Goal: Information Seeking & Learning: Learn about a topic

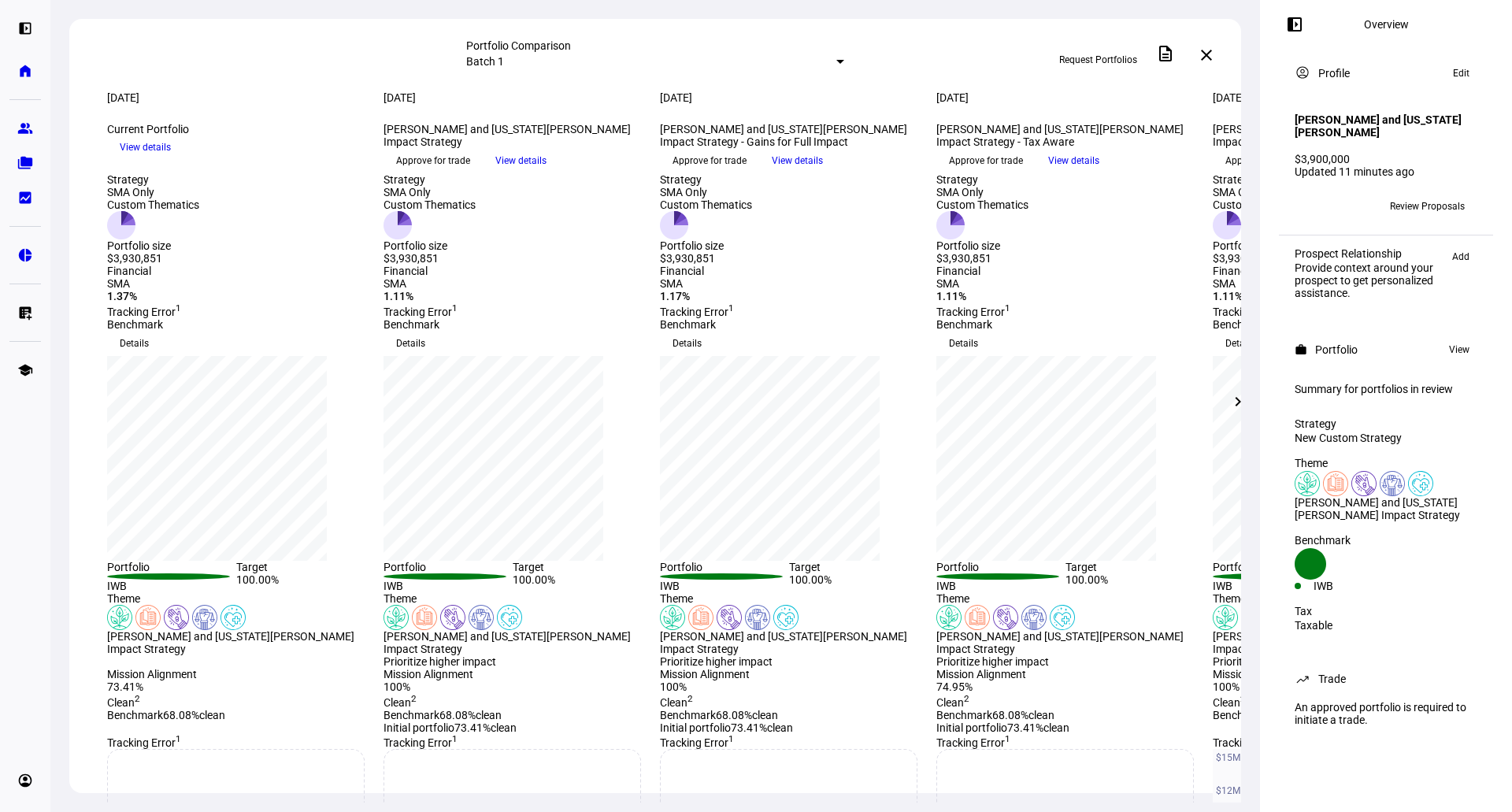
click at [1240, 397] on mat-icon "chevron_right" at bounding box center [1238, 401] width 19 height 19
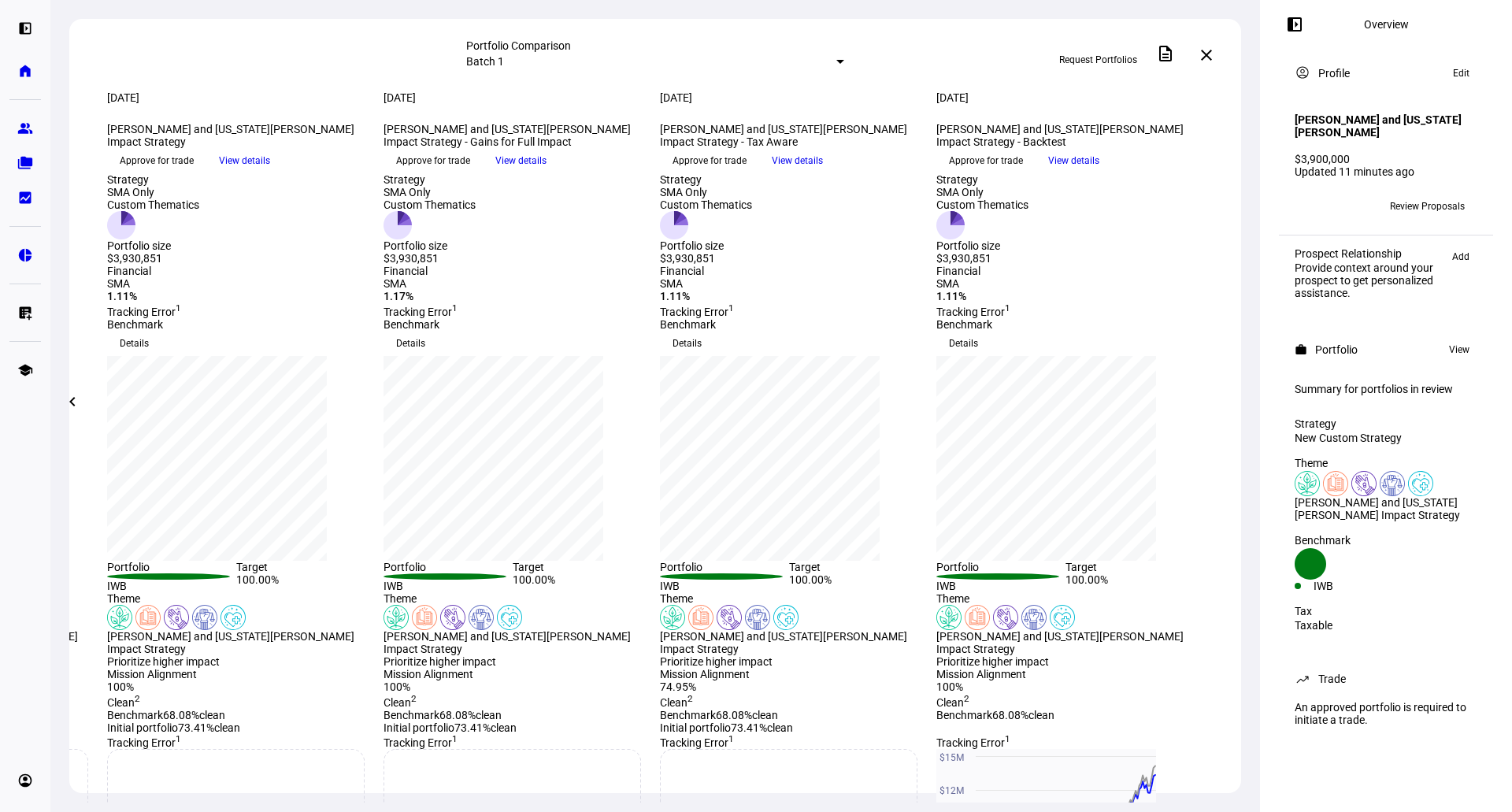
click at [64, 398] on mat-icon "chevron_left" at bounding box center [72, 401] width 19 height 19
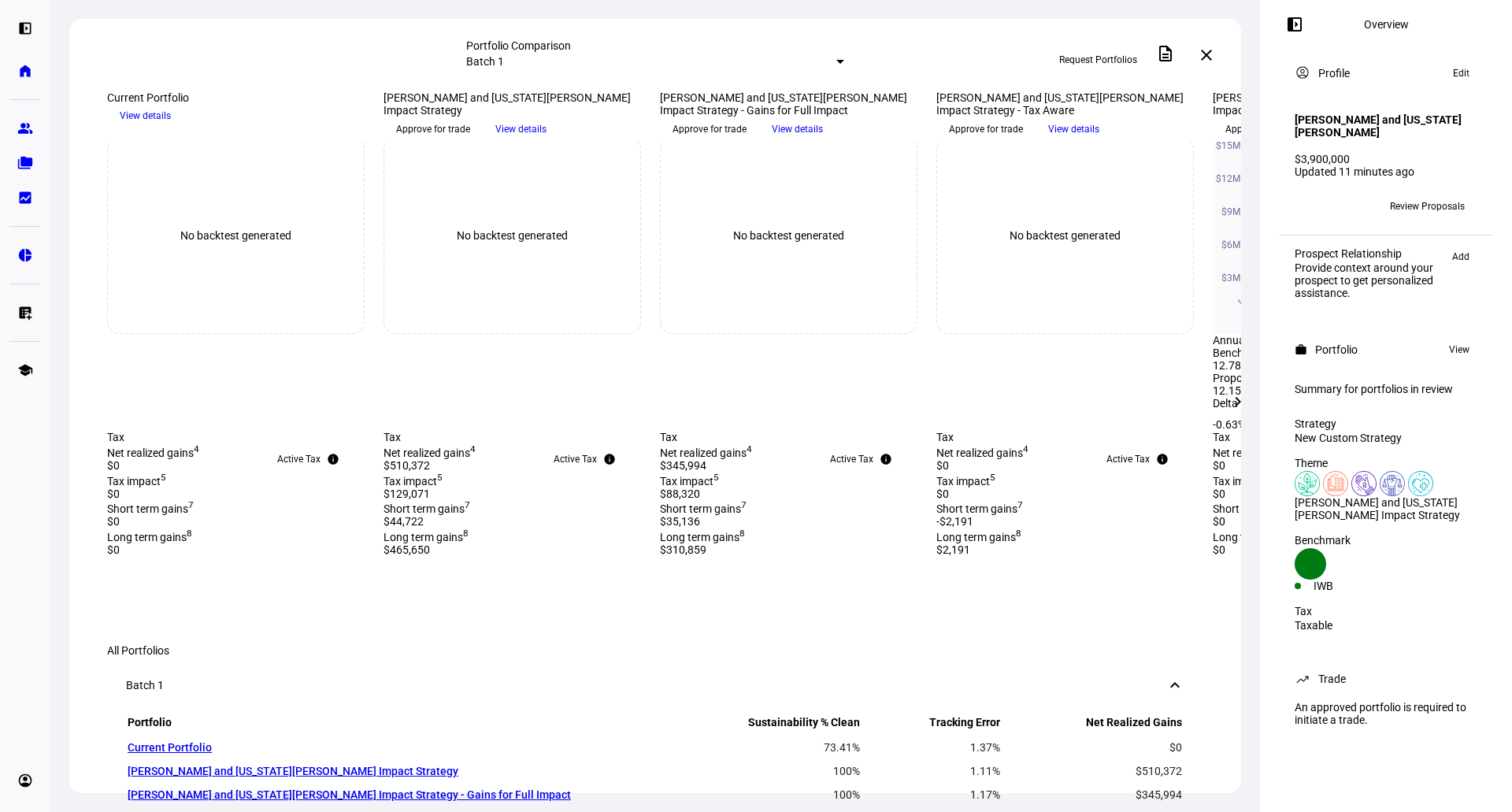
scroll to position [525, 0]
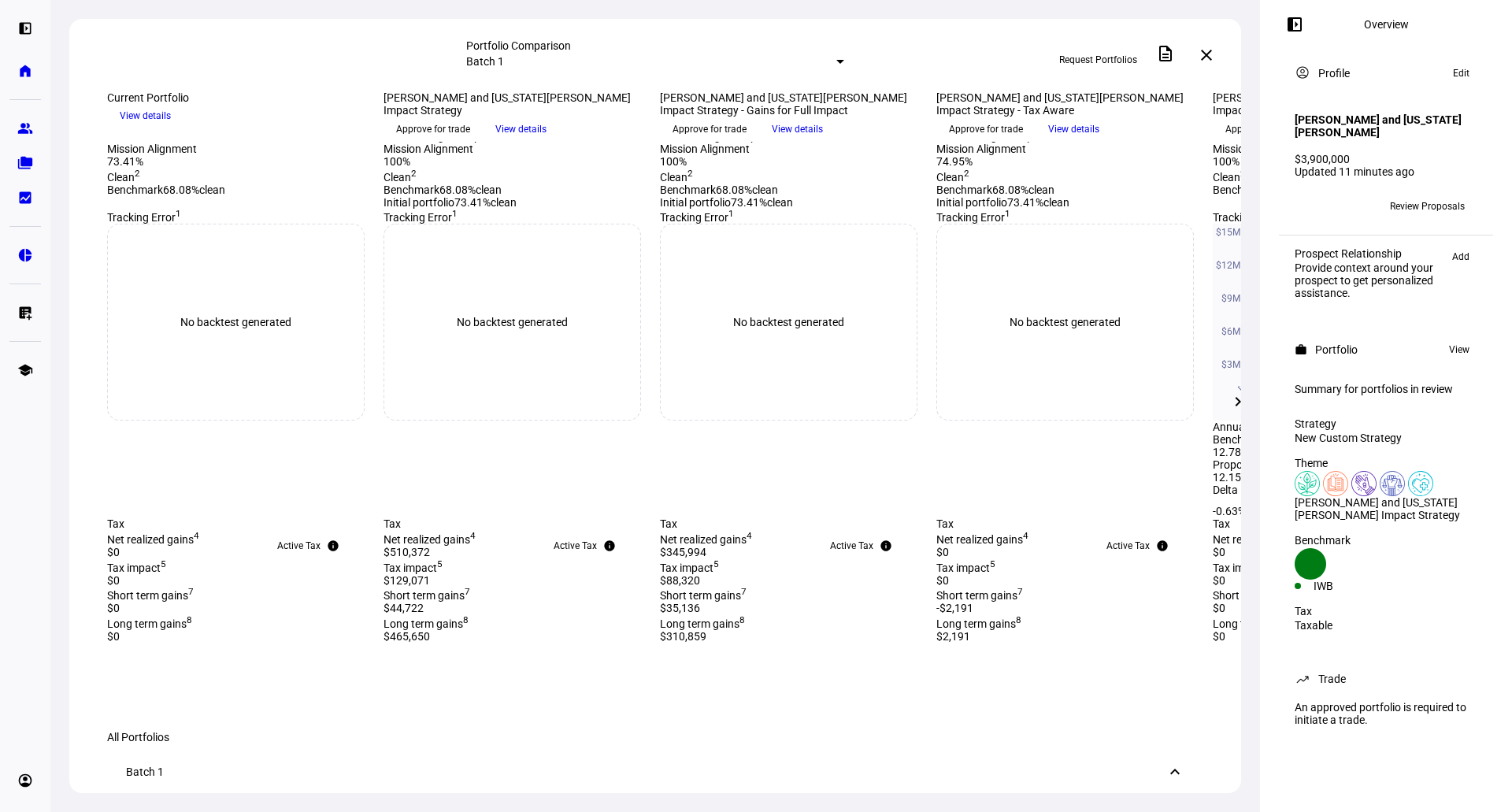
click at [1028, 168] on div "74.95%" at bounding box center [1065, 161] width 258 height 12
click at [1029, 168] on div "74.95%" at bounding box center [1065, 161] width 258 height 12
click at [1168, 184] on div "Clean 2" at bounding box center [1065, 176] width 258 height 16
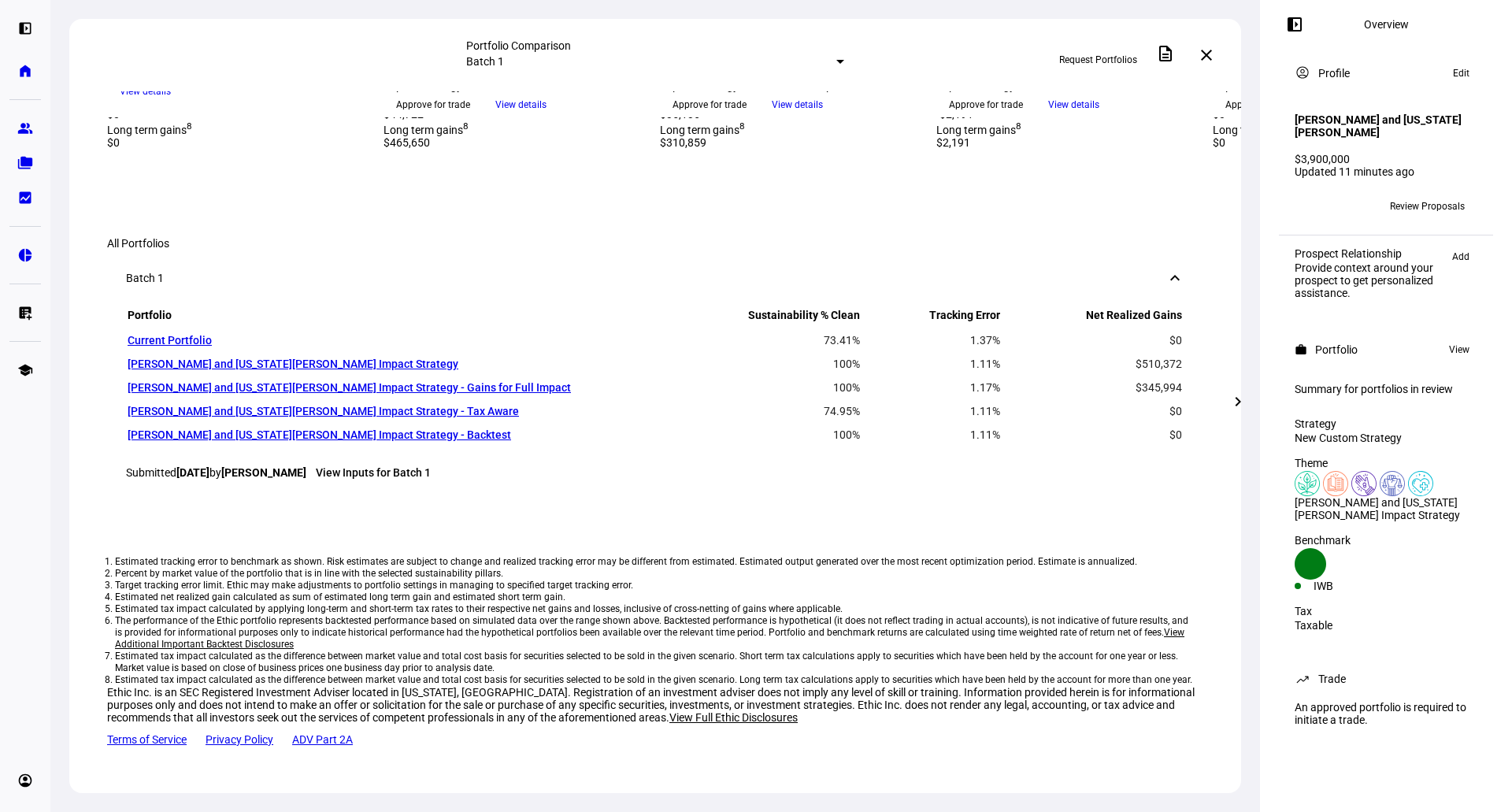
scroll to position [1575, 0]
click at [1273, 27] on div "left_panel_open Overview account_circle Profile Edit [PERSON_NAME] and [US_STAT…" at bounding box center [1386, 406] width 252 height 812
click at [1291, 27] on mat-icon "left_panel_open" at bounding box center [1295, 24] width 19 height 19
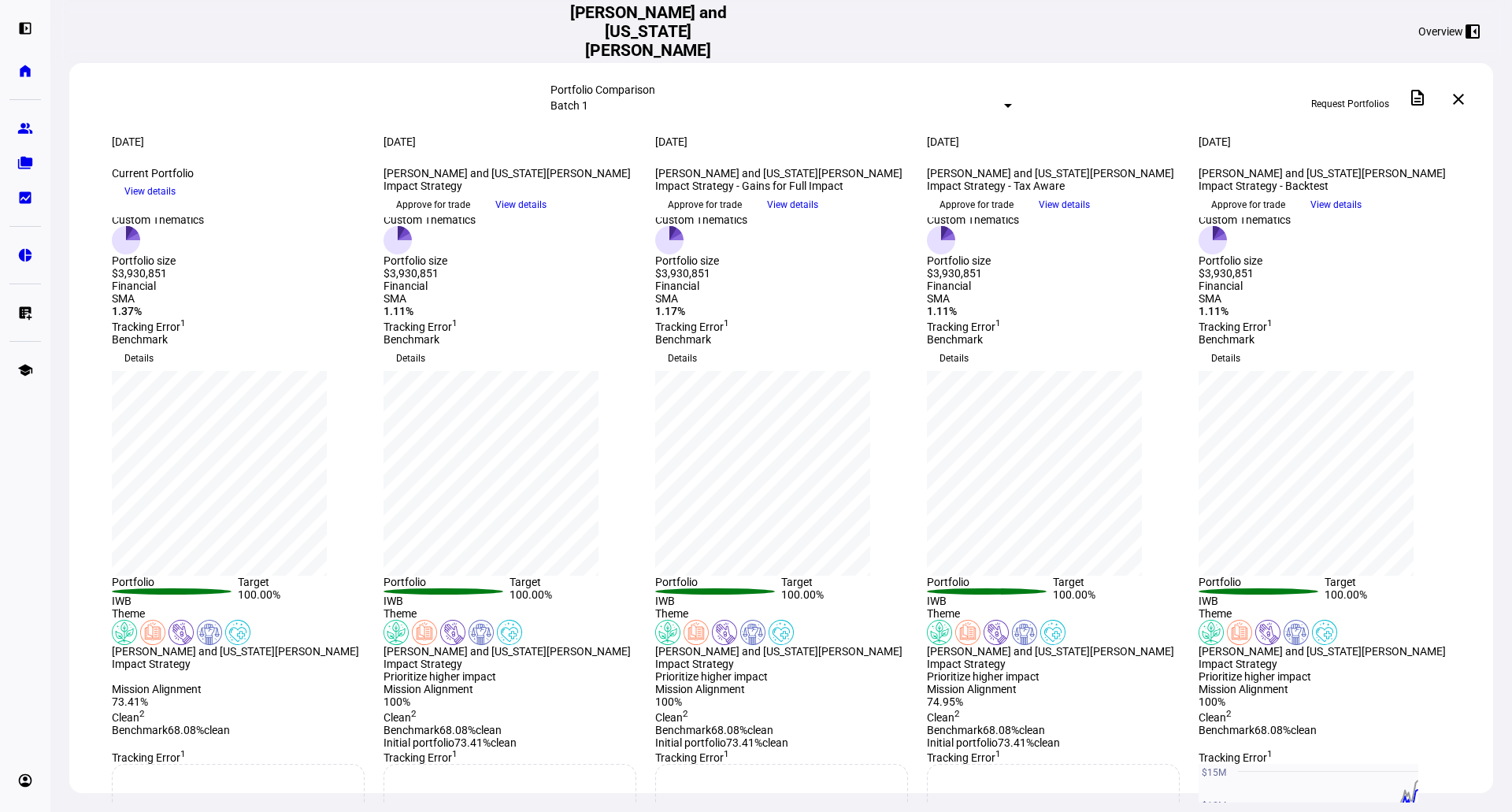
scroll to position [0, 0]
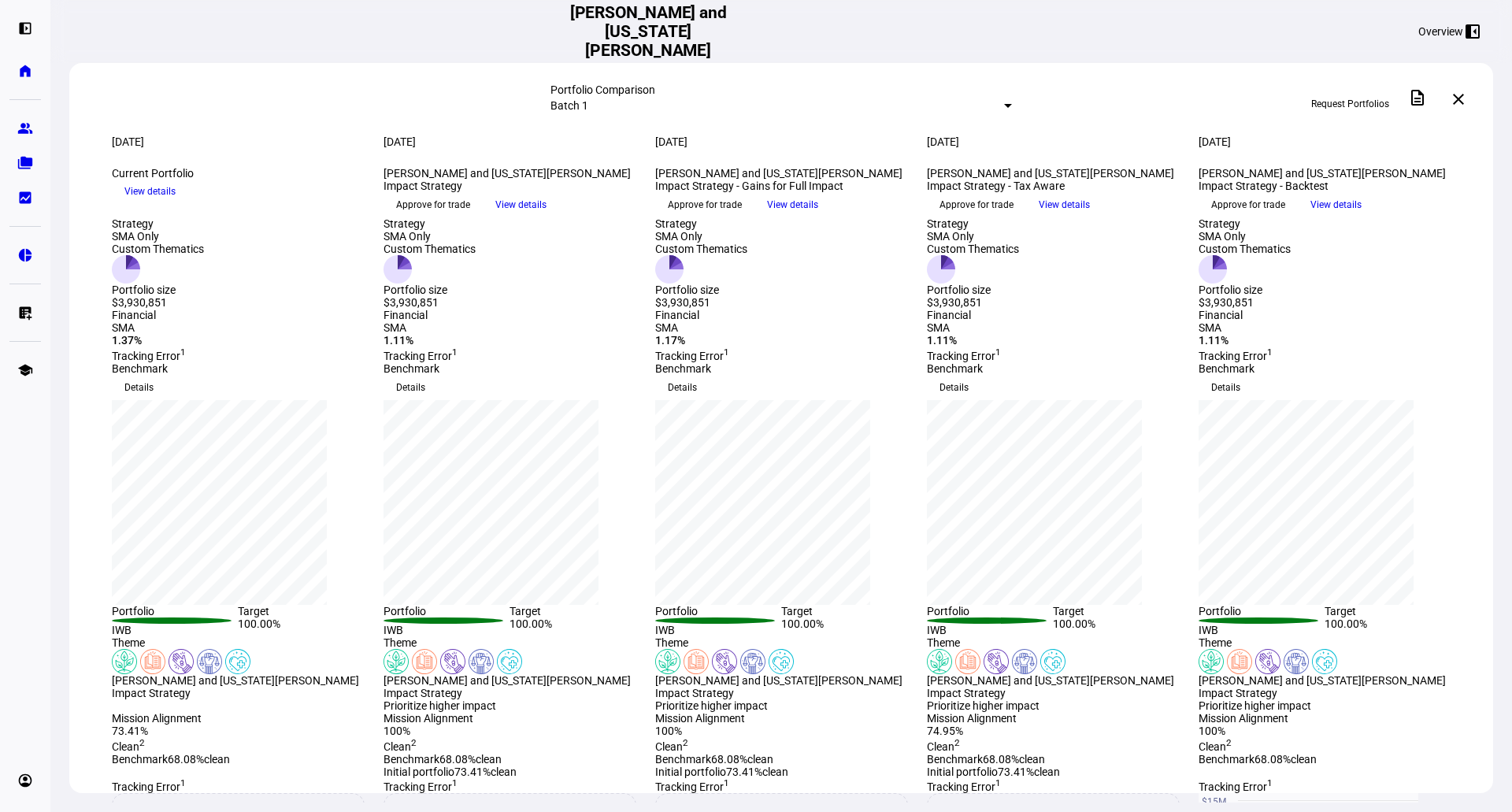
click at [1090, 216] on span "View details" at bounding box center [1065, 205] width 51 height 24
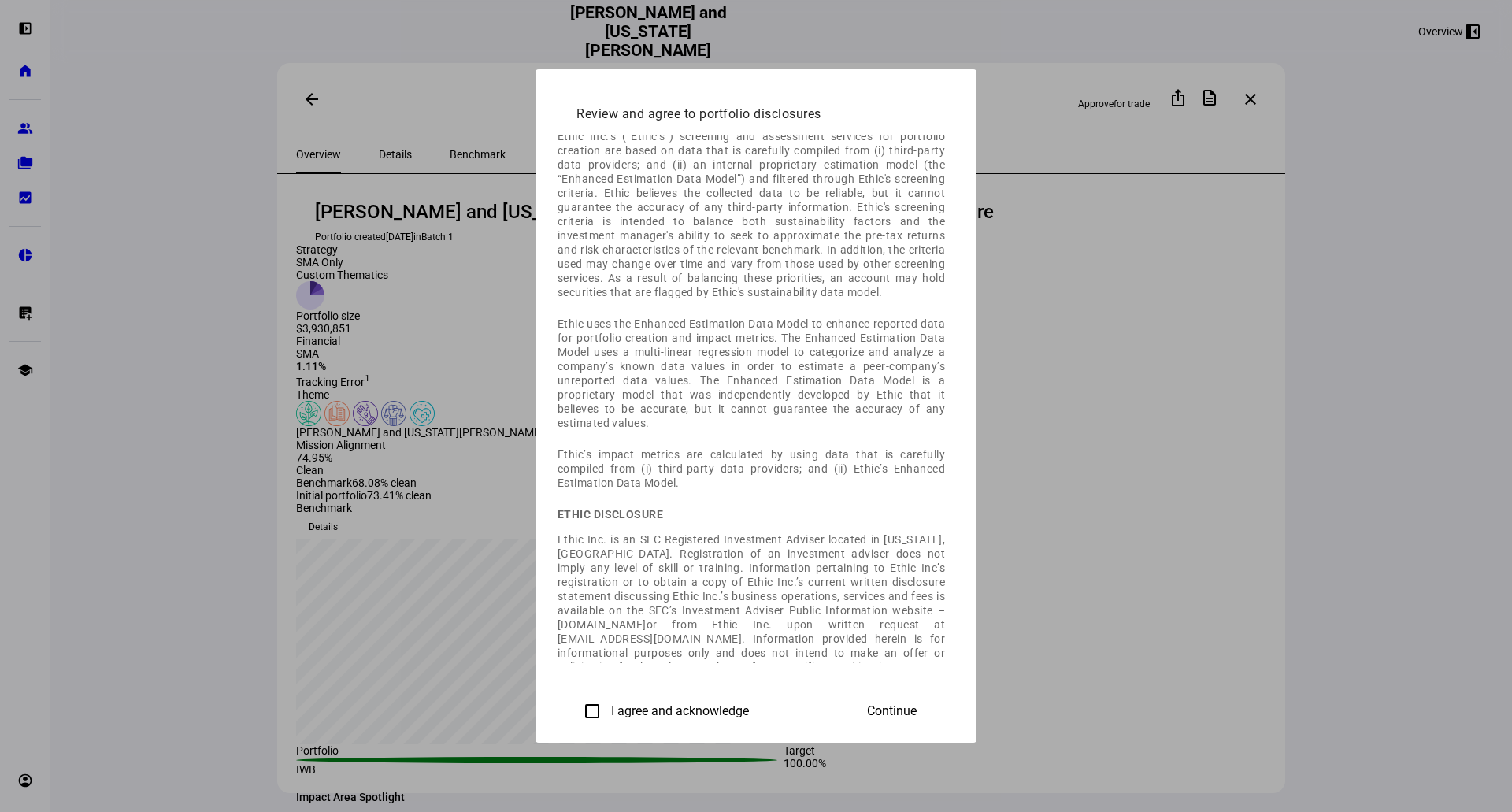
scroll to position [56, 0]
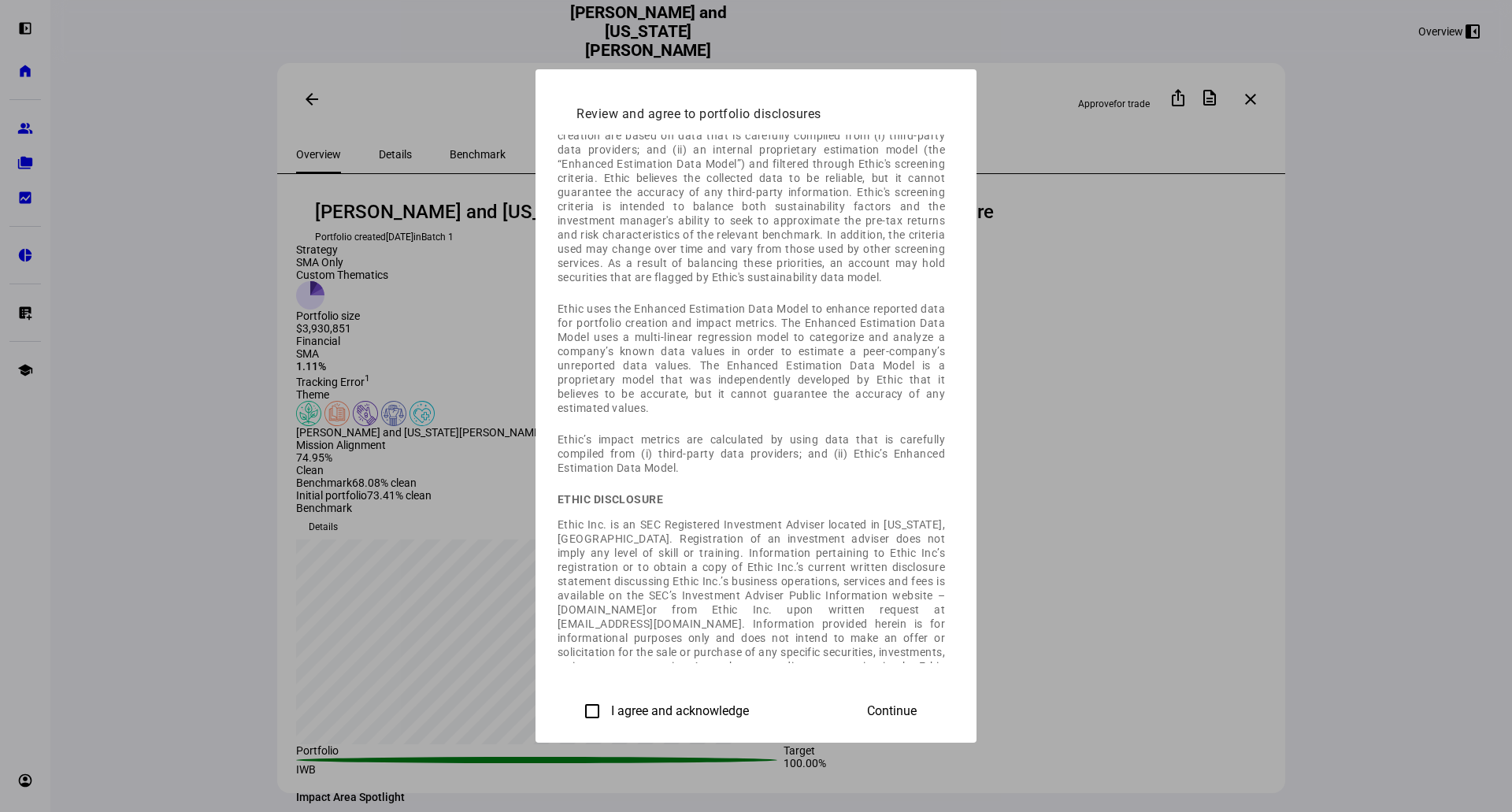
drag, startPoint x: 438, startPoint y: 712, endPoint x: 471, endPoint y: 727, distance: 36.2
click at [608, 712] on label "I agree and acknowledge" at bounding box center [679, 711] width 141 height 14
click at [577, 712] on input "I agree and acknowledge" at bounding box center [592, 712] width 31 height 31
checkbox input "true"
click at [917, 704] on span "Continue" at bounding box center [892, 711] width 50 height 14
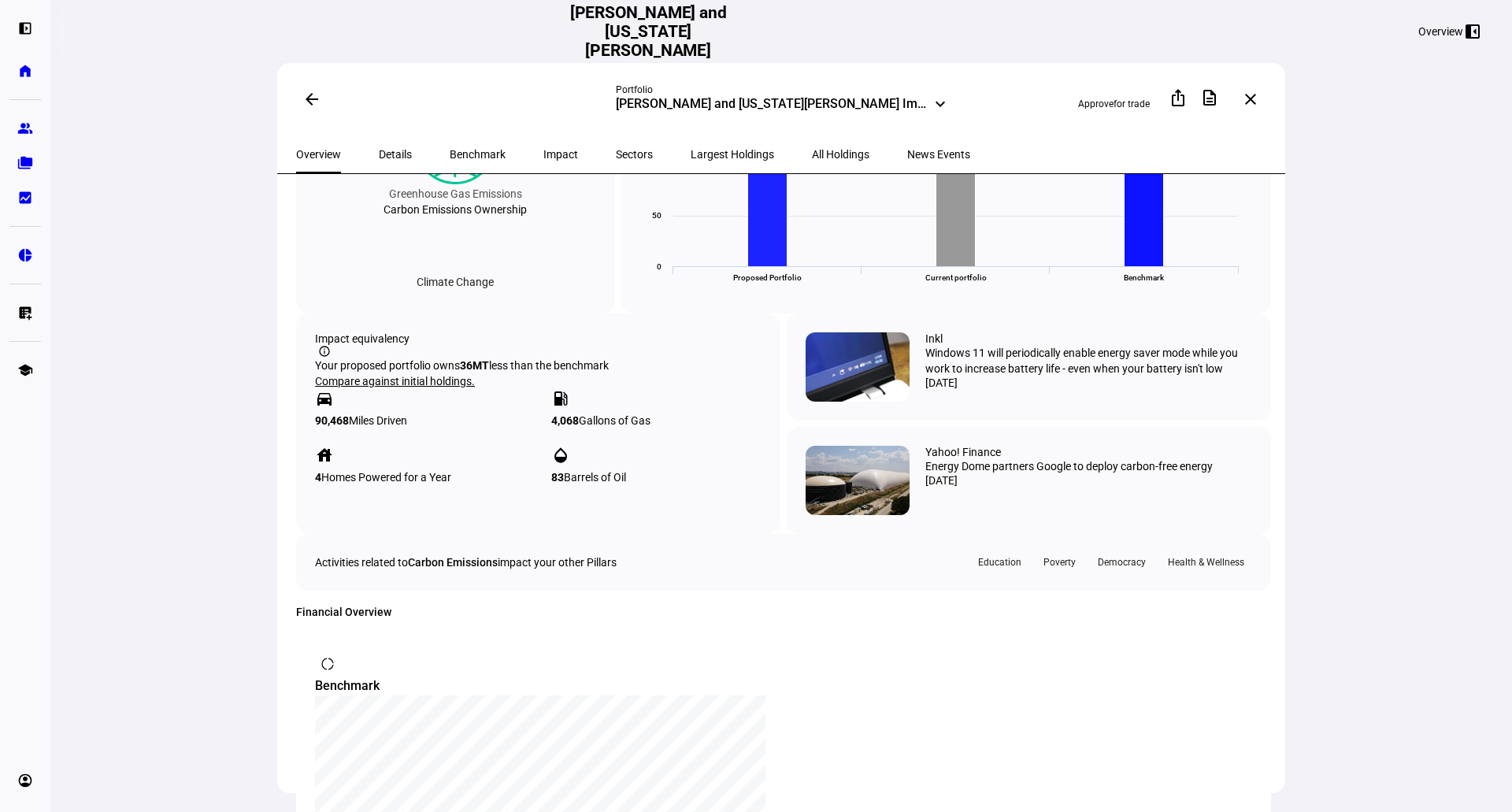
scroll to position [525, 0]
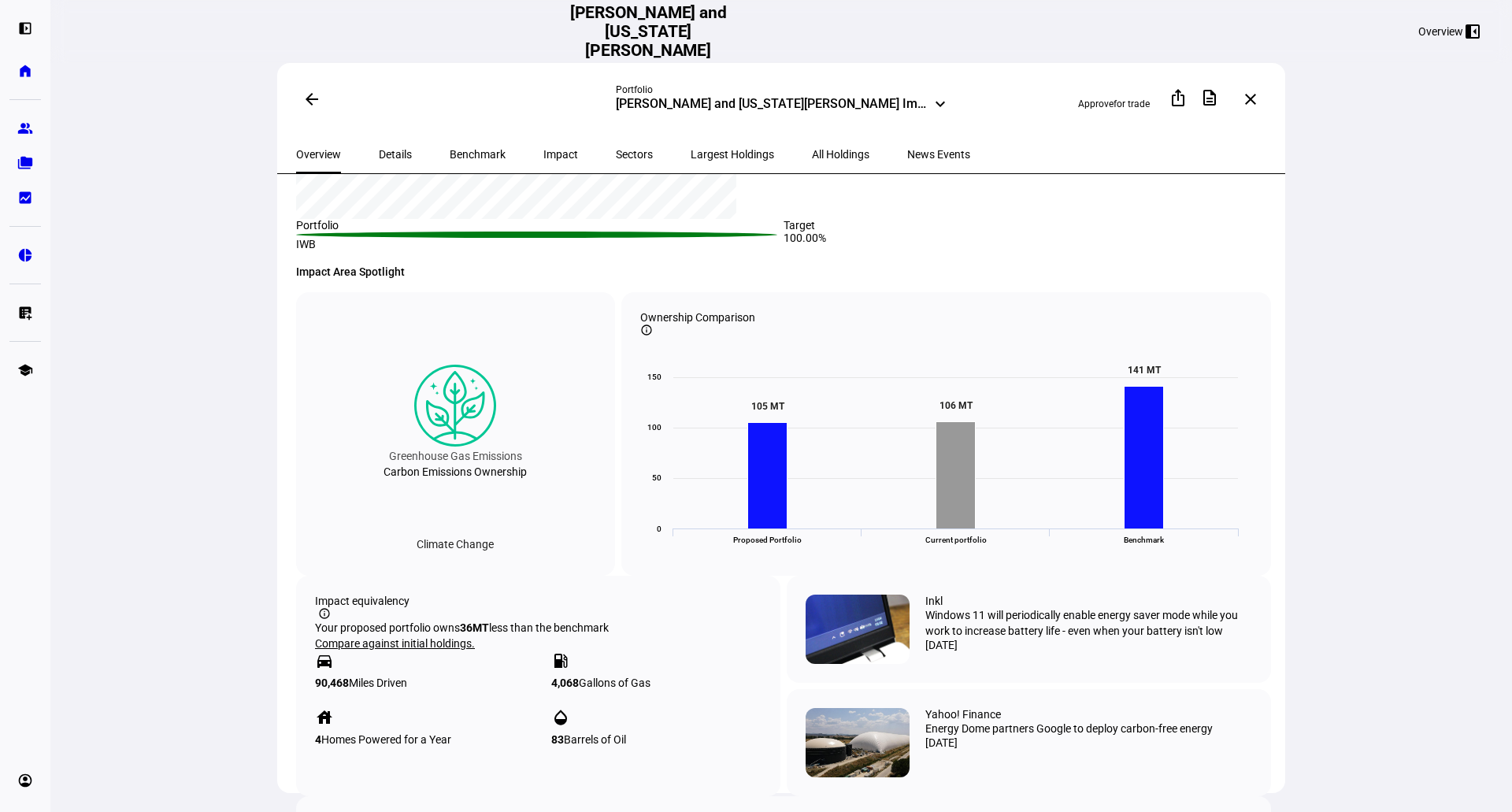
click at [208, 652] on div "arrow_back Portfolio [PERSON_NAME] and [US_STATE][PERSON_NAME] Impact Strategy …" at bounding box center [781, 406] width 1462 height 812
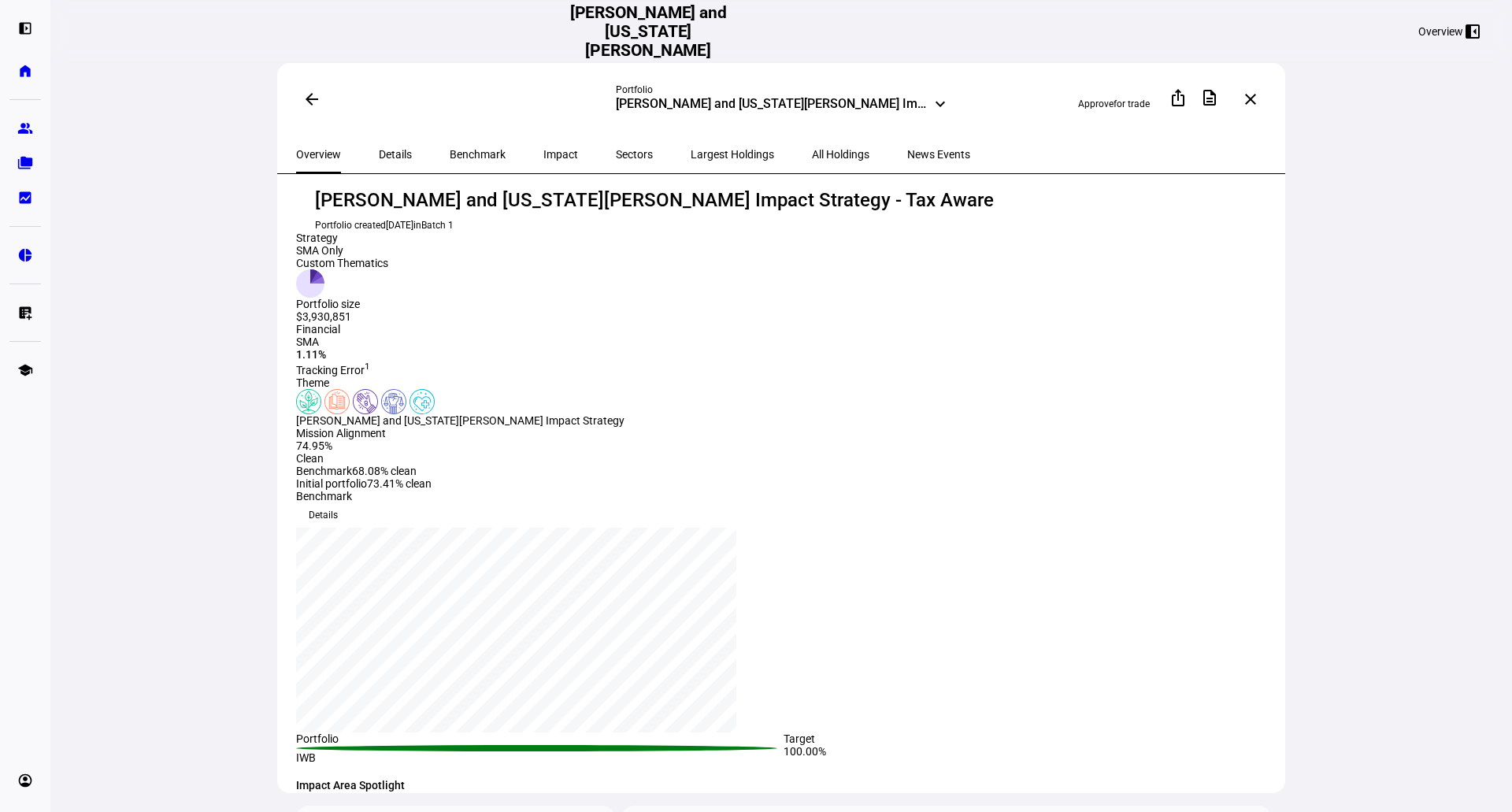
scroll to position [0, 0]
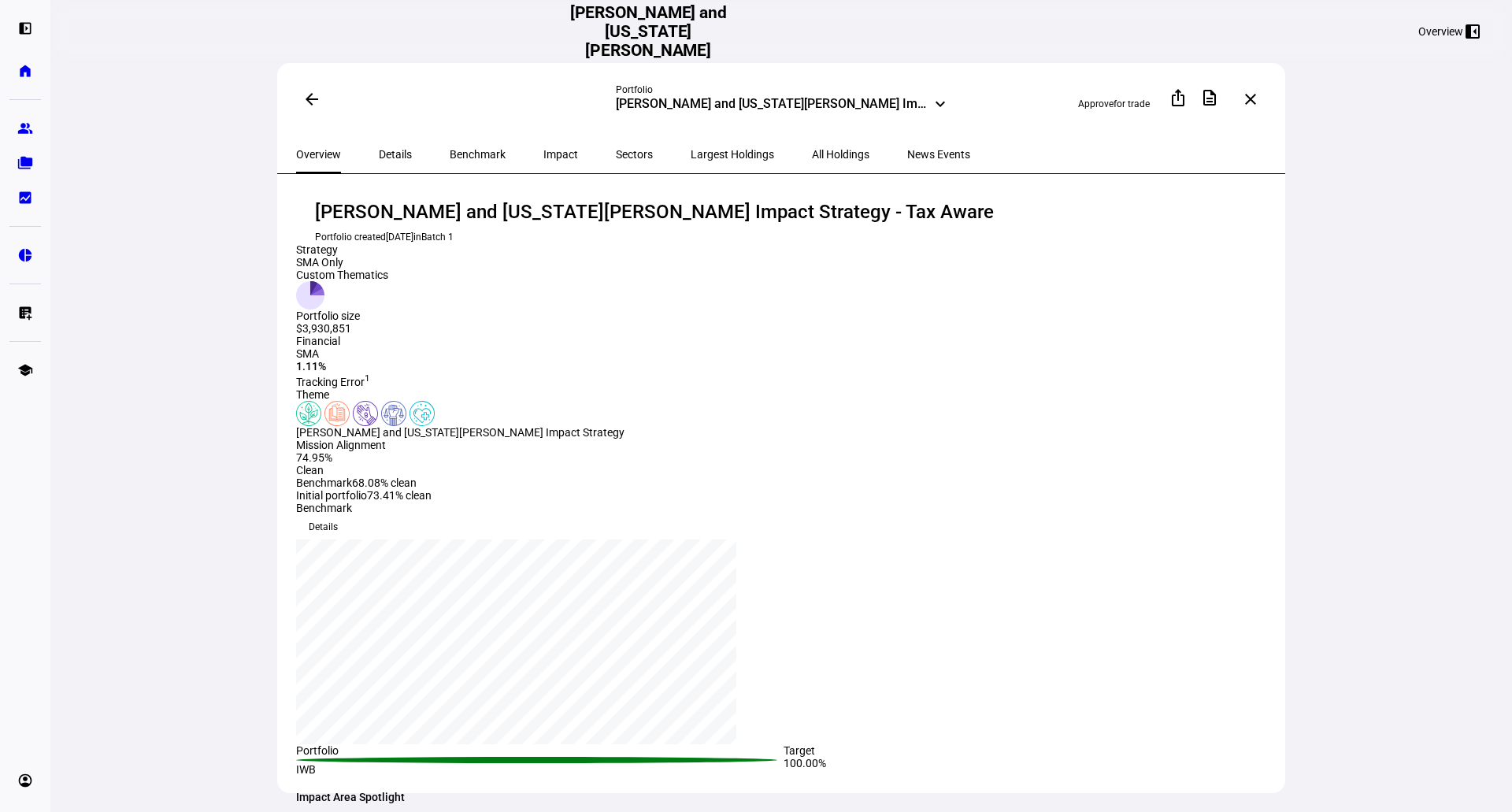
click at [388, 149] on span "Details" at bounding box center [395, 154] width 33 height 11
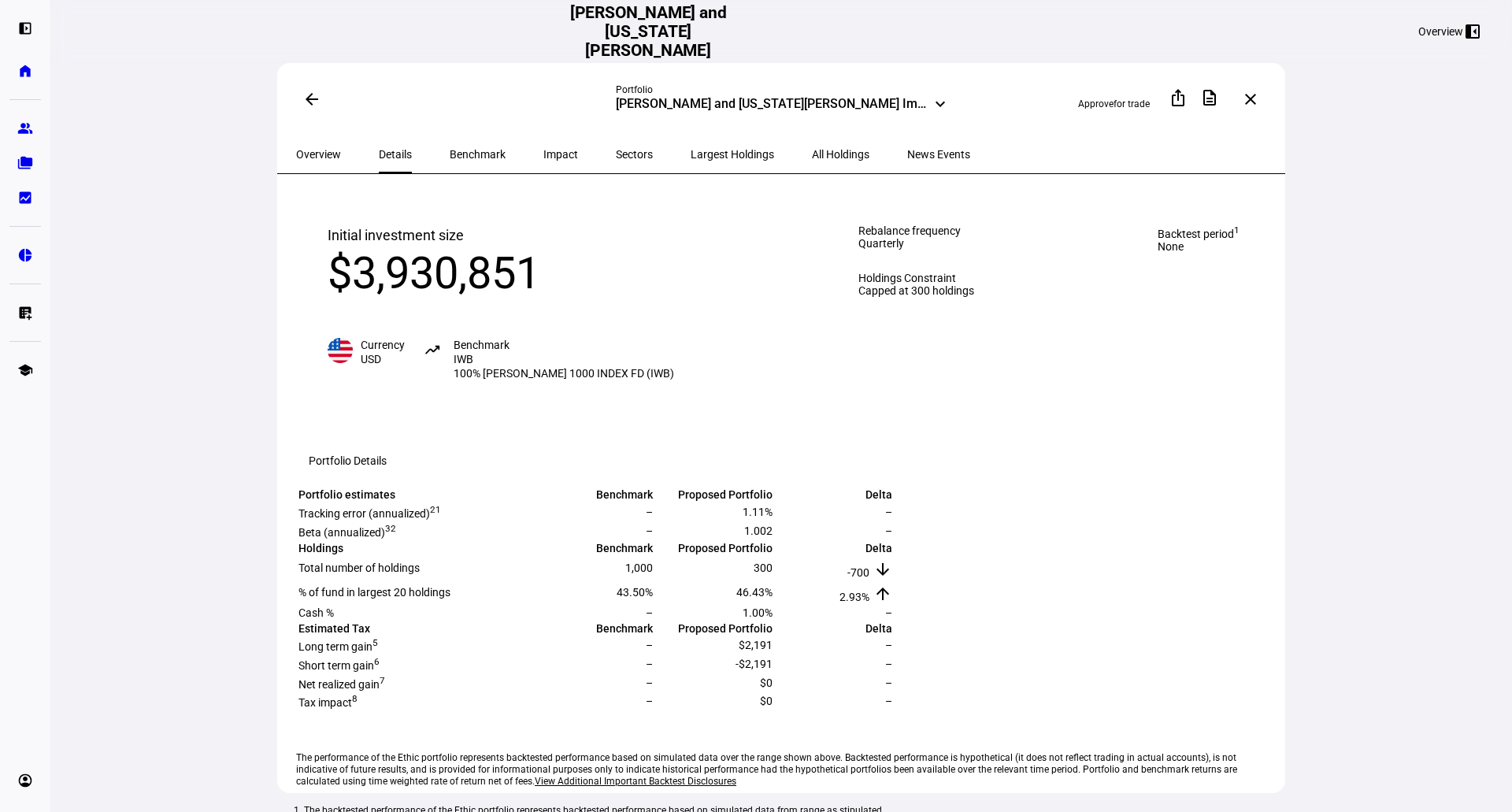
scroll to position [263, 0]
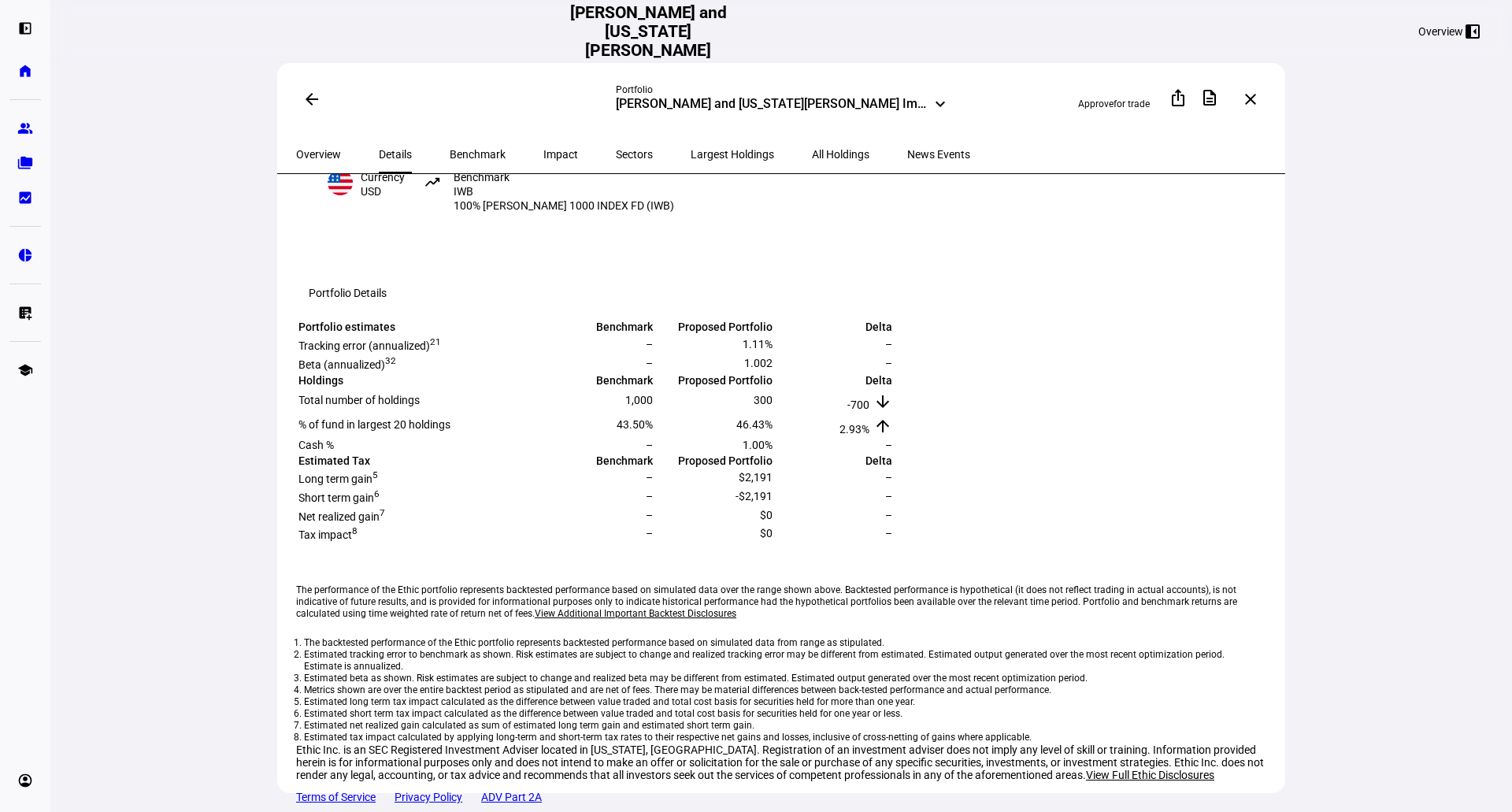
click at [467, 152] on span "Benchmark" at bounding box center [478, 154] width 56 height 11
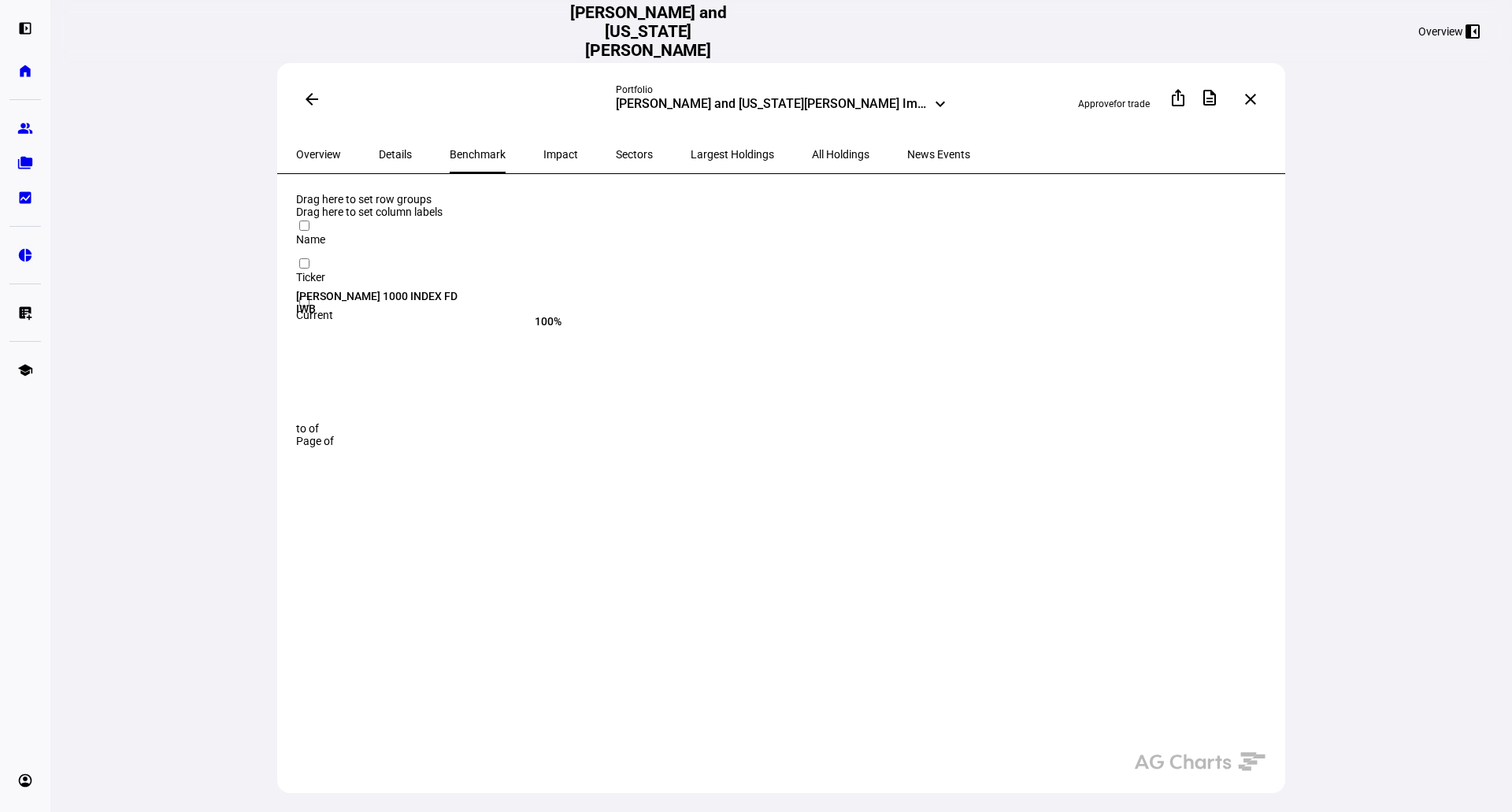
click at [543, 157] on span "Impact" at bounding box center [561, 154] width 35 height 11
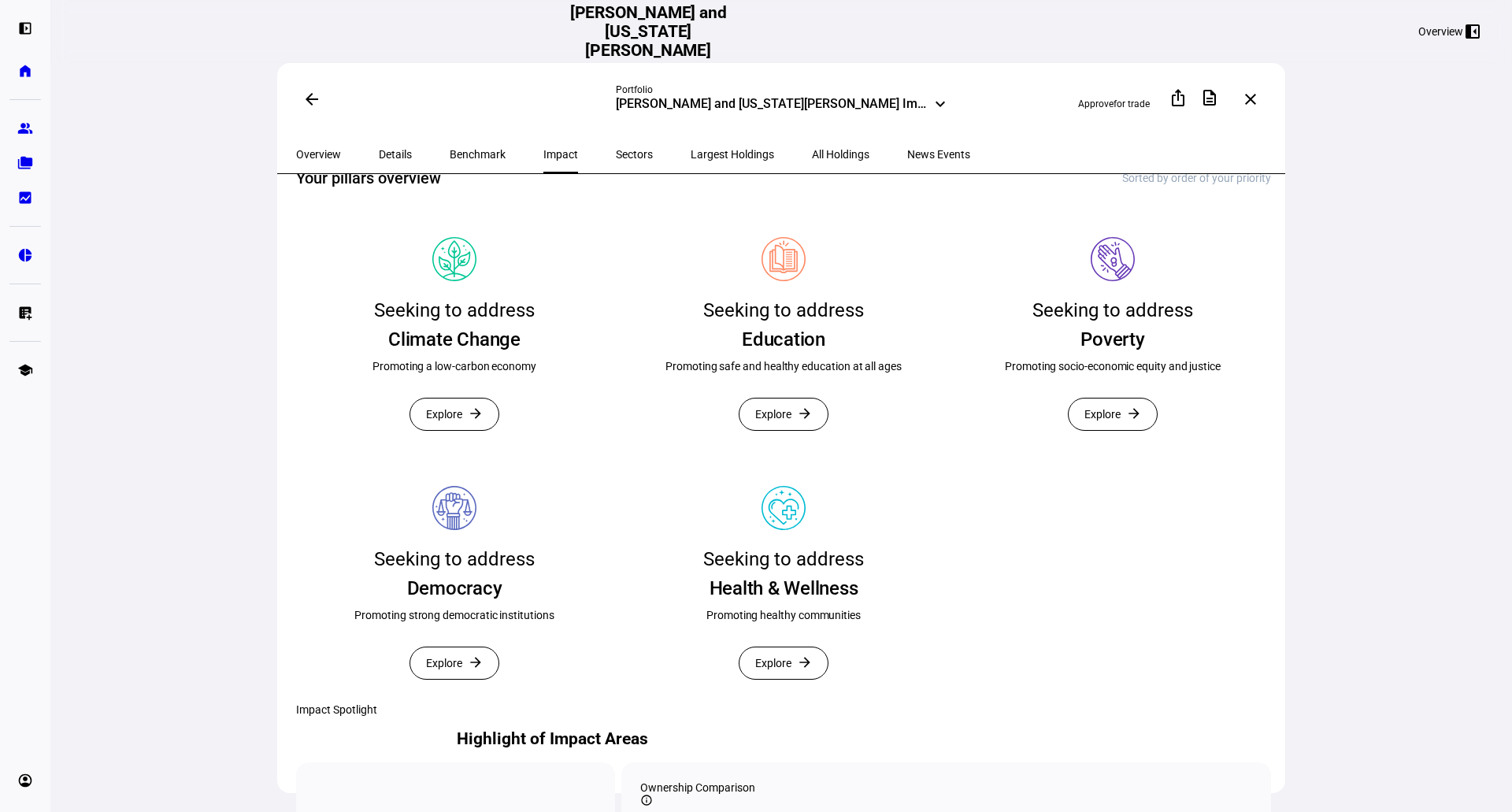
scroll to position [263, 0]
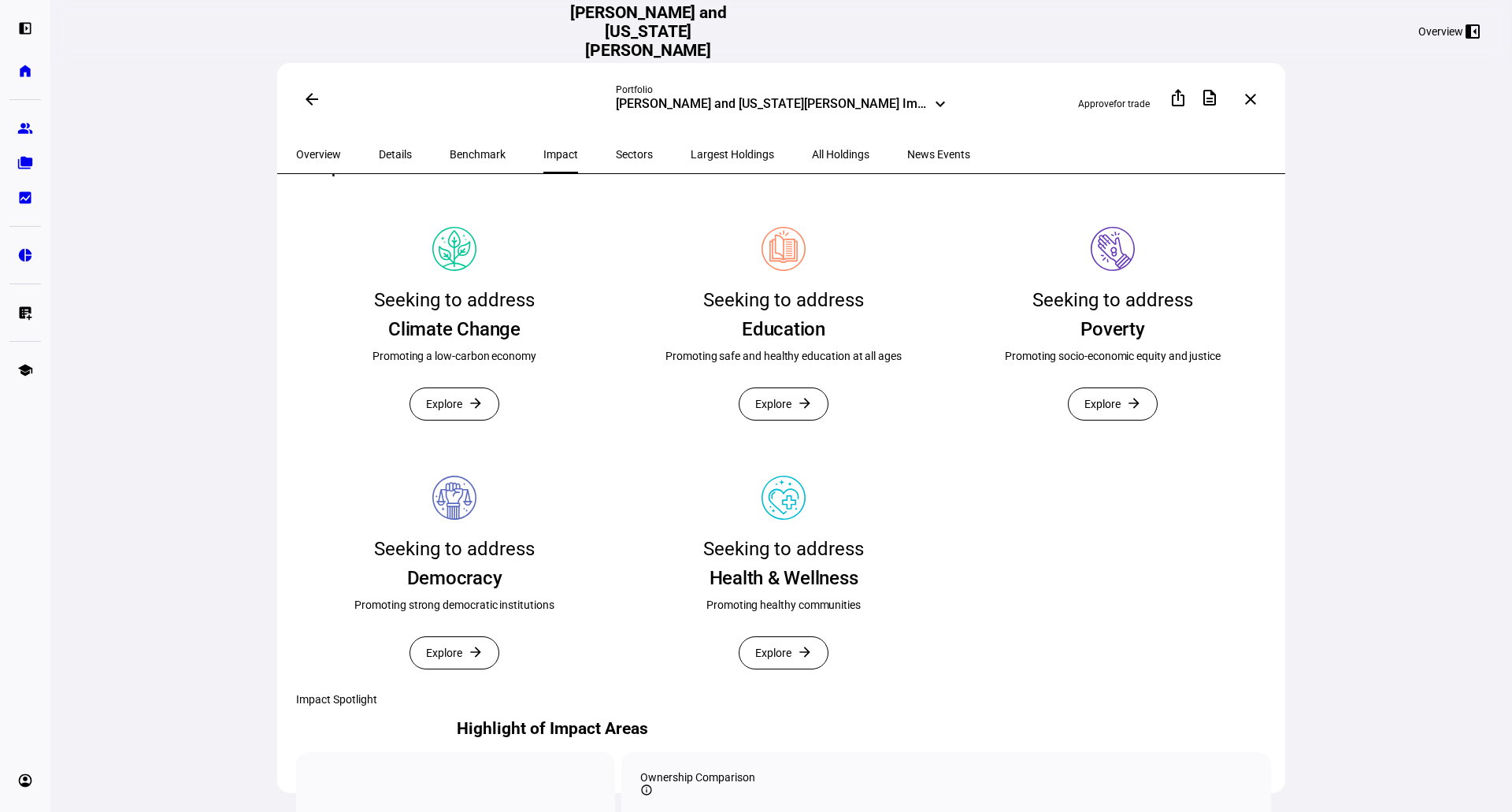
click at [764, 420] on span "Explore" at bounding box center [774, 404] width 36 height 31
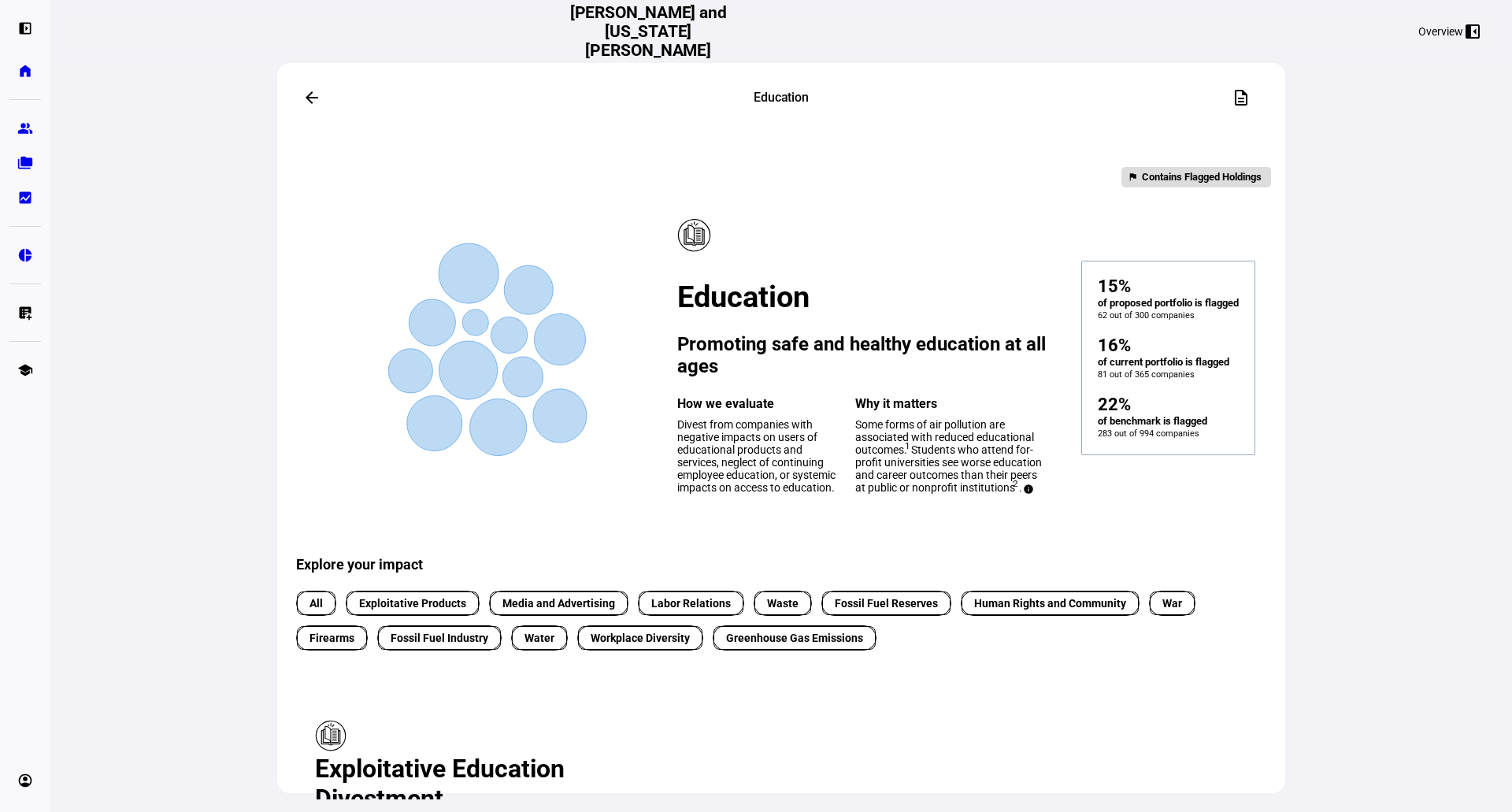
click at [312, 96] on mat-icon "arrow_back" at bounding box center [312, 97] width 19 height 19
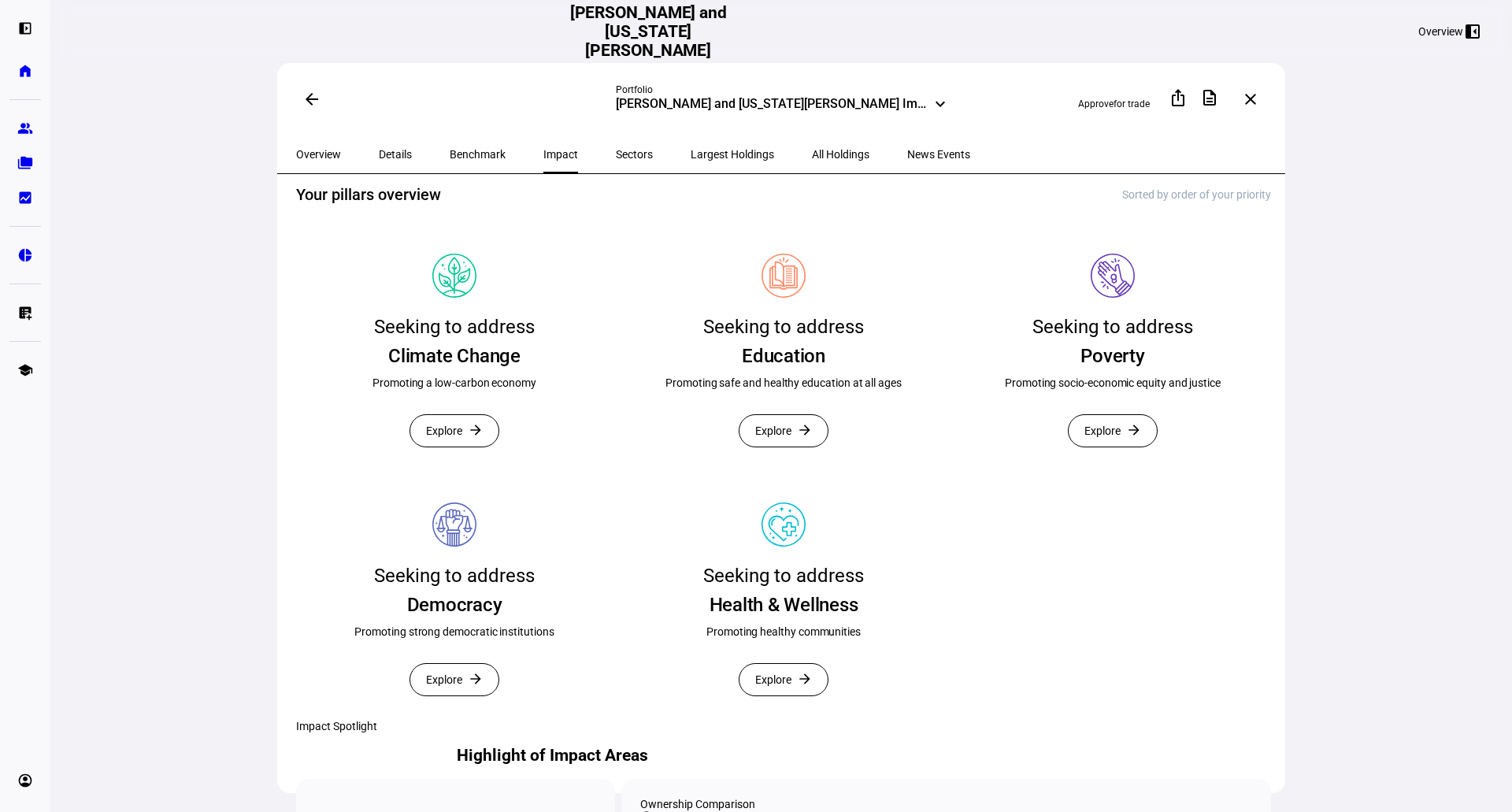
scroll to position [263, 0]
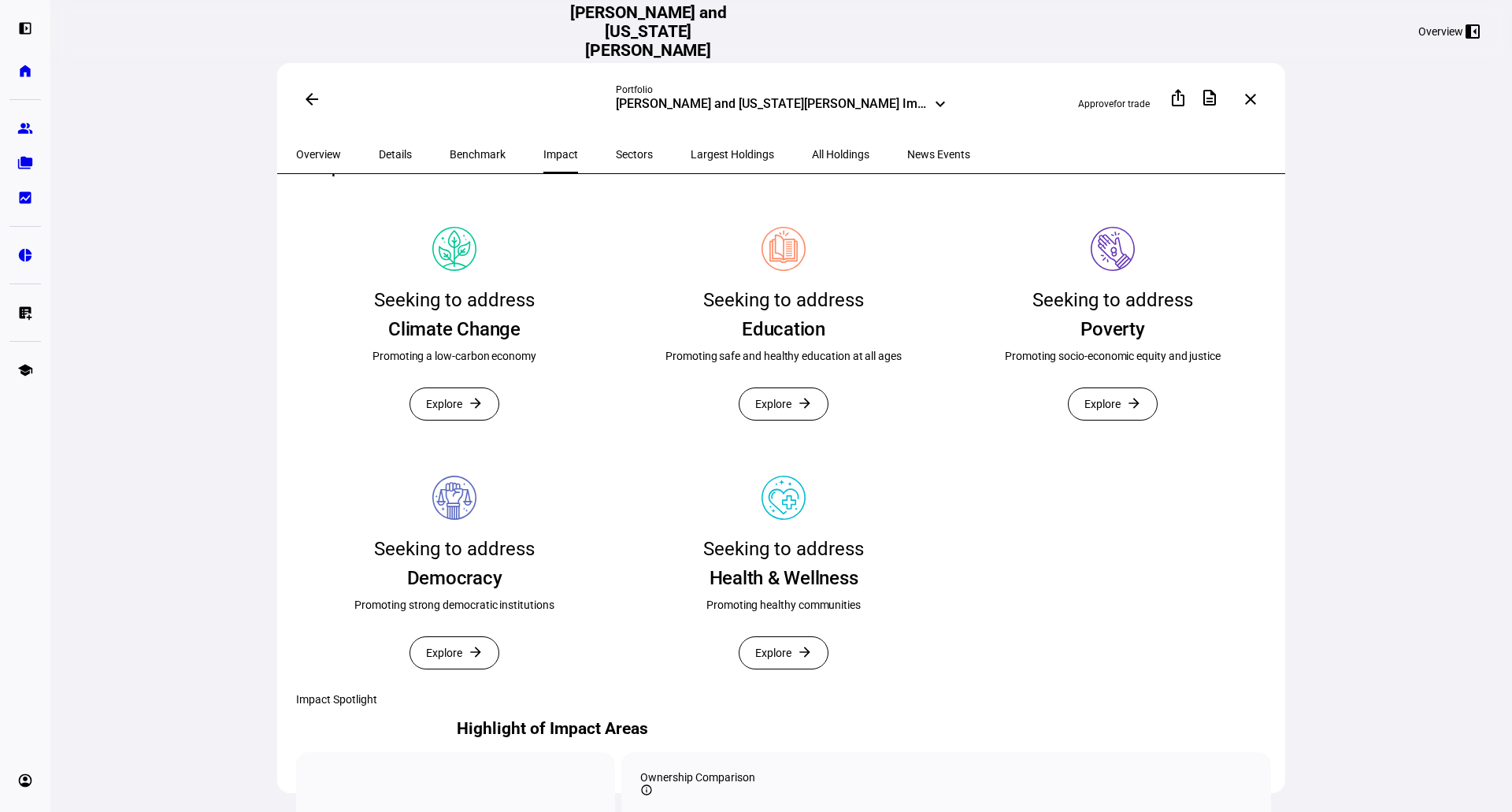
click at [452, 420] on span "Explore" at bounding box center [444, 404] width 36 height 31
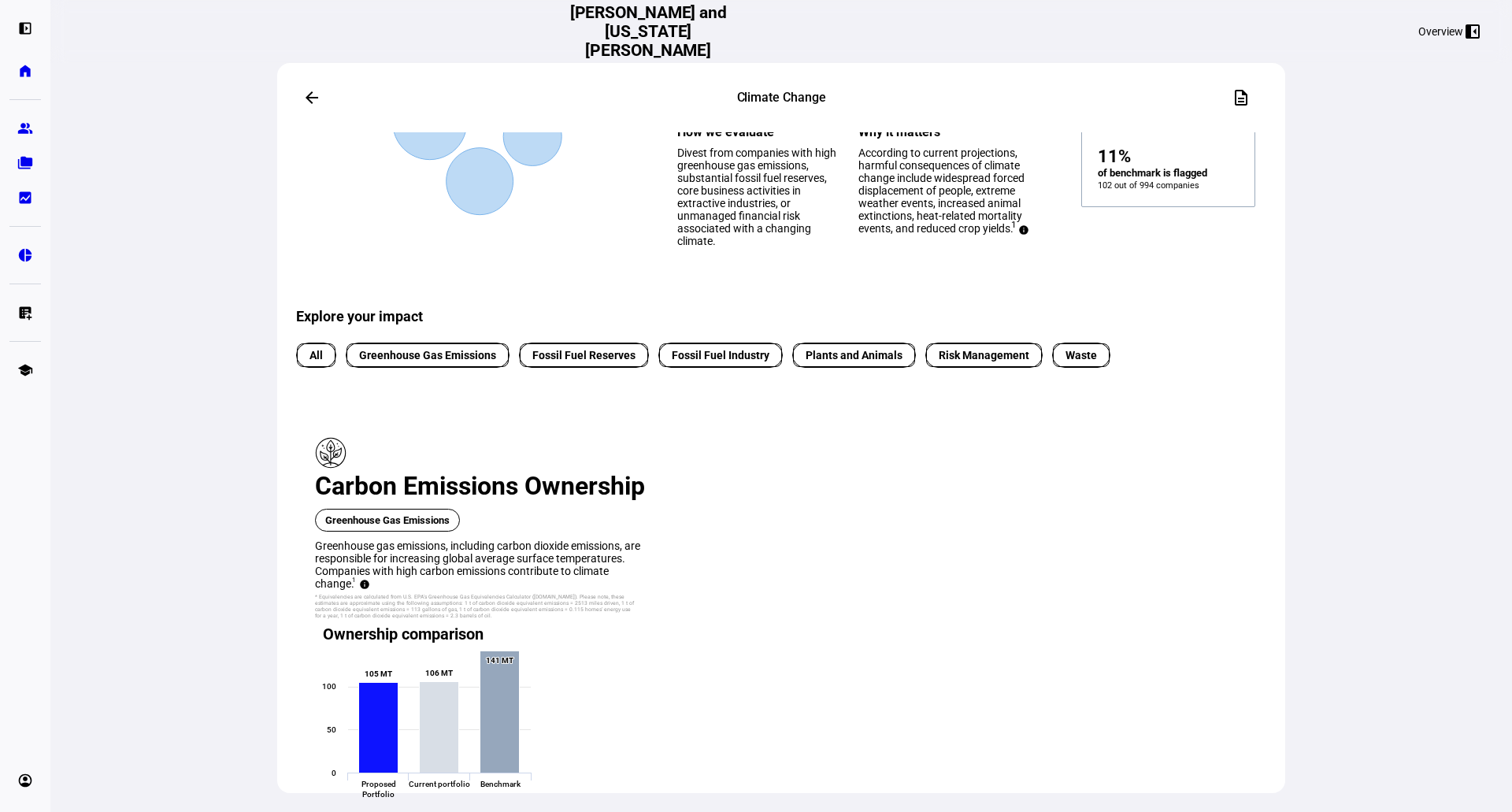
scroll to position [263, 0]
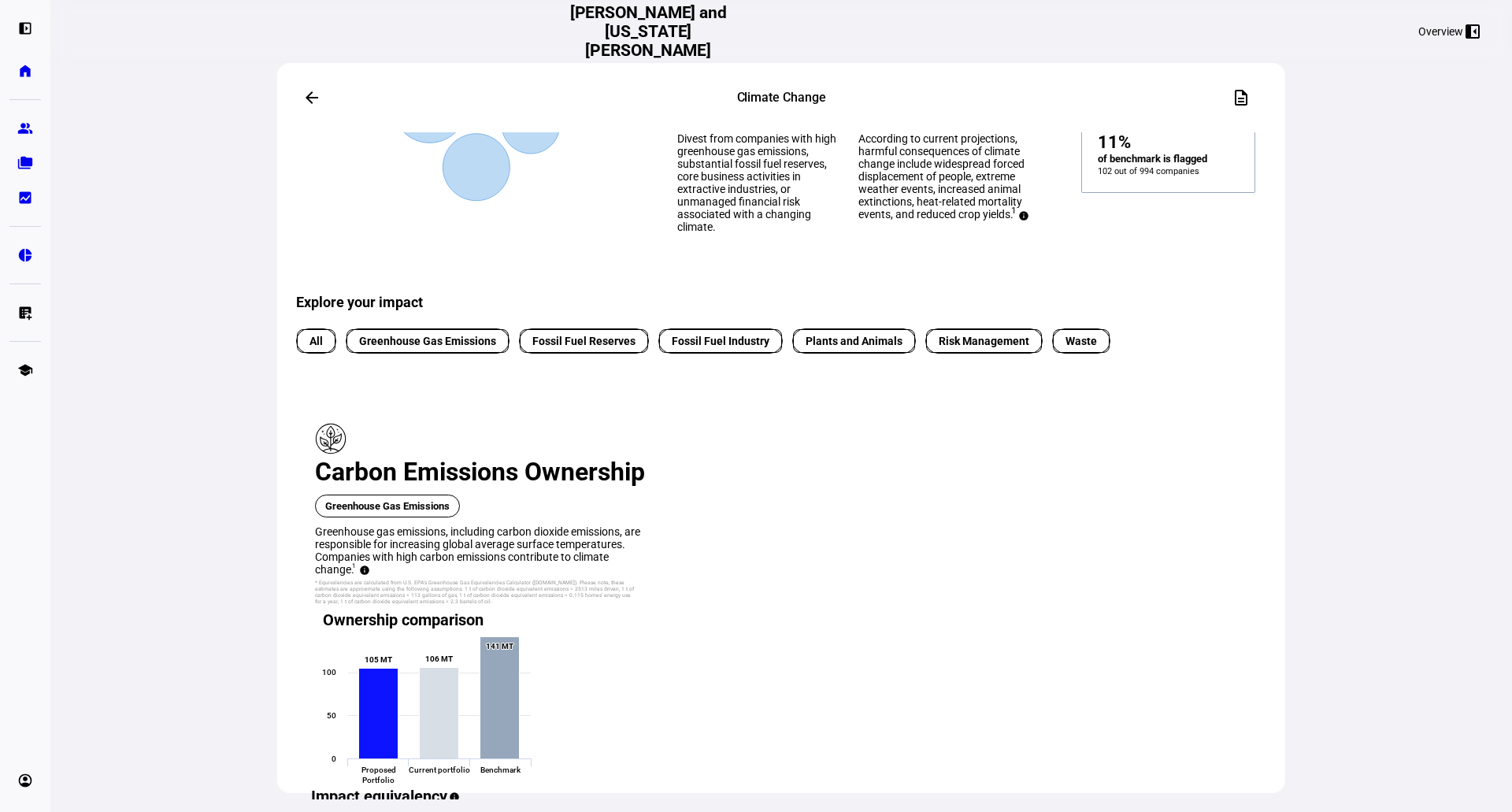
click at [314, 107] on span at bounding box center [312, 98] width 38 height 38
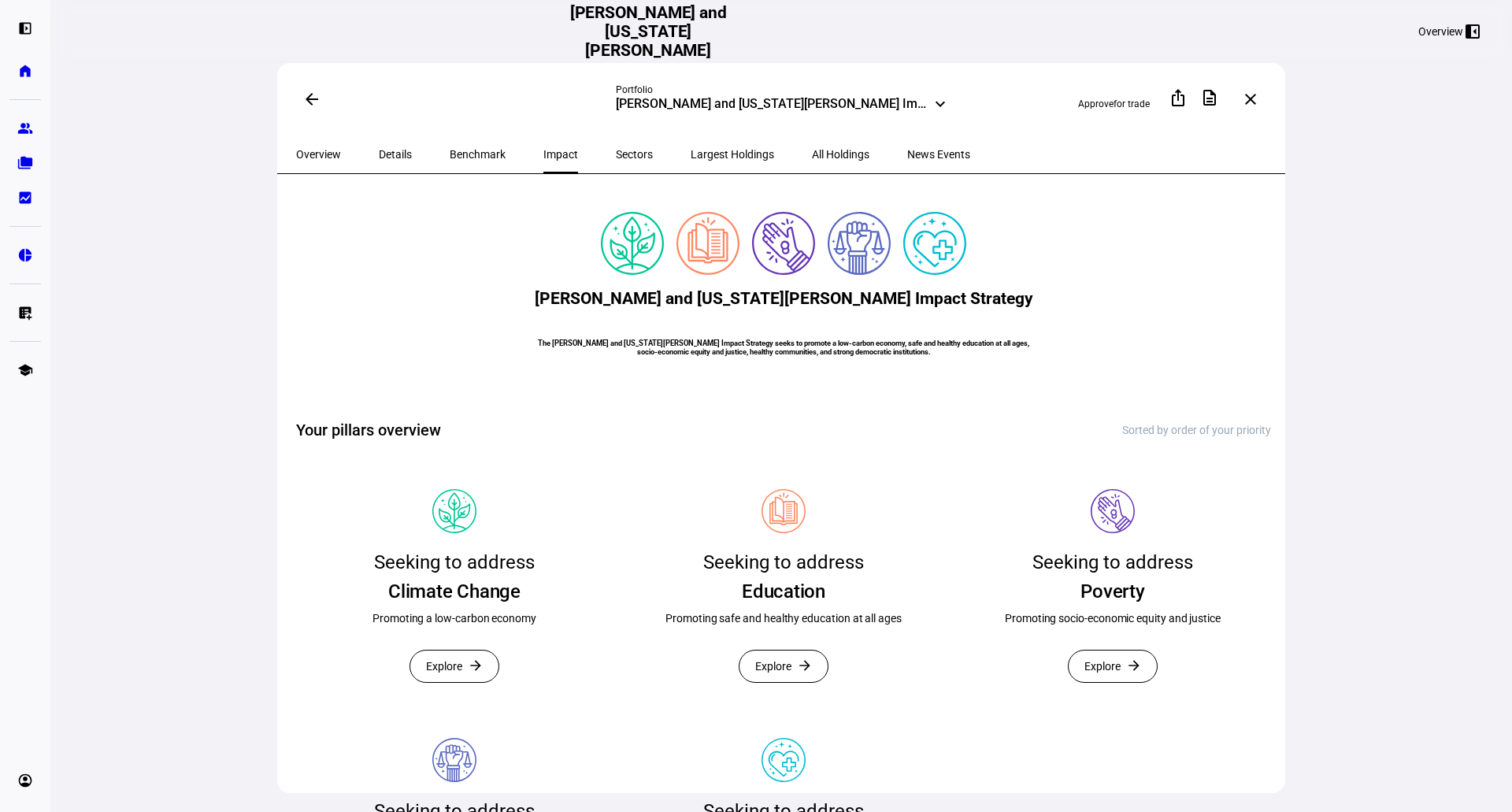
click at [616, 150] on span "Sectors" at bounding box center [634, 154] width 37 height 11
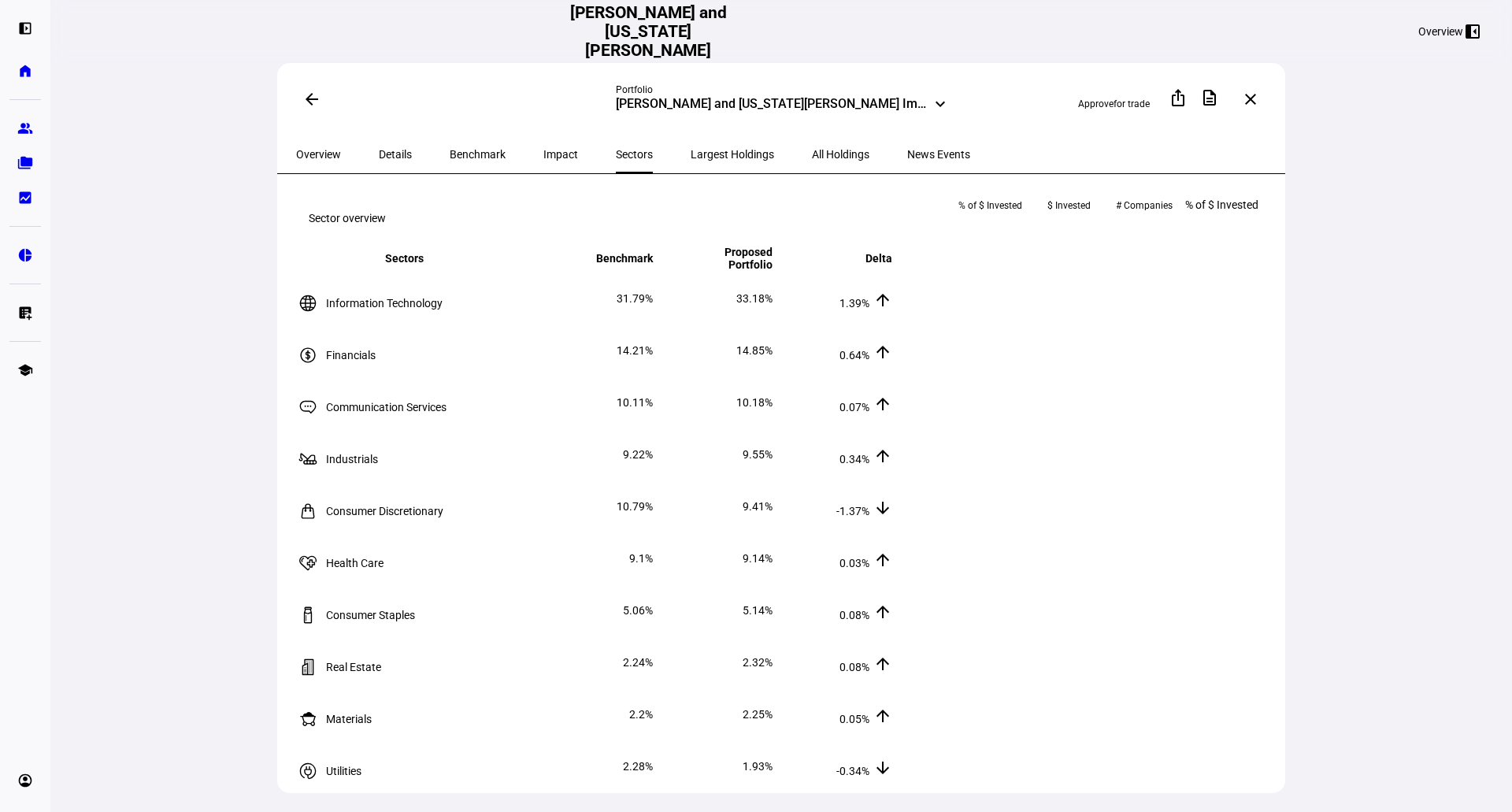
click at [691, 157] on span "Largest Holdings" at bounding box center [732, 154] width 84 height 11
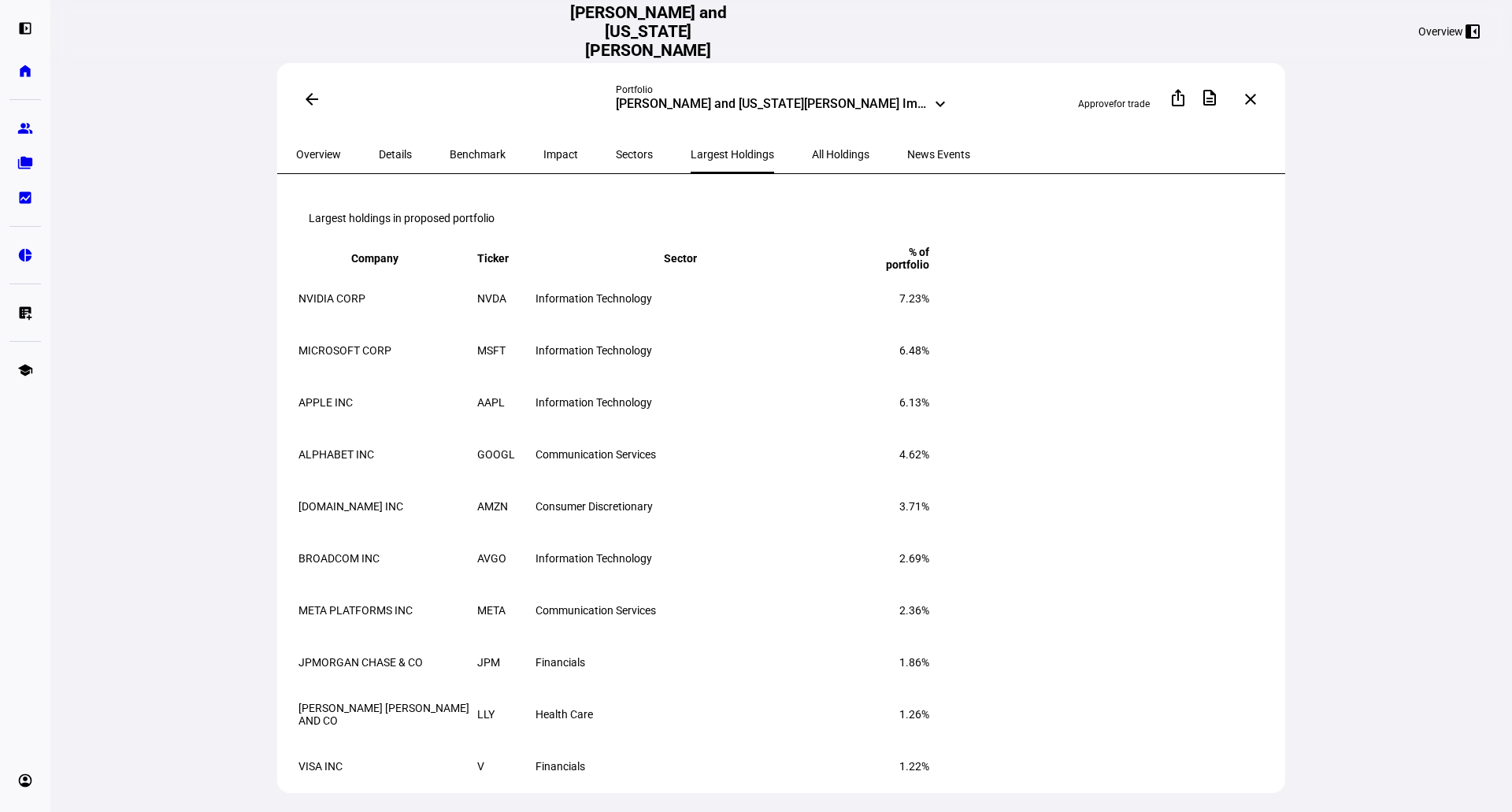
click at [812, 144] on span "All Holdings" at bounding box center [840, 155] width 57 height 38
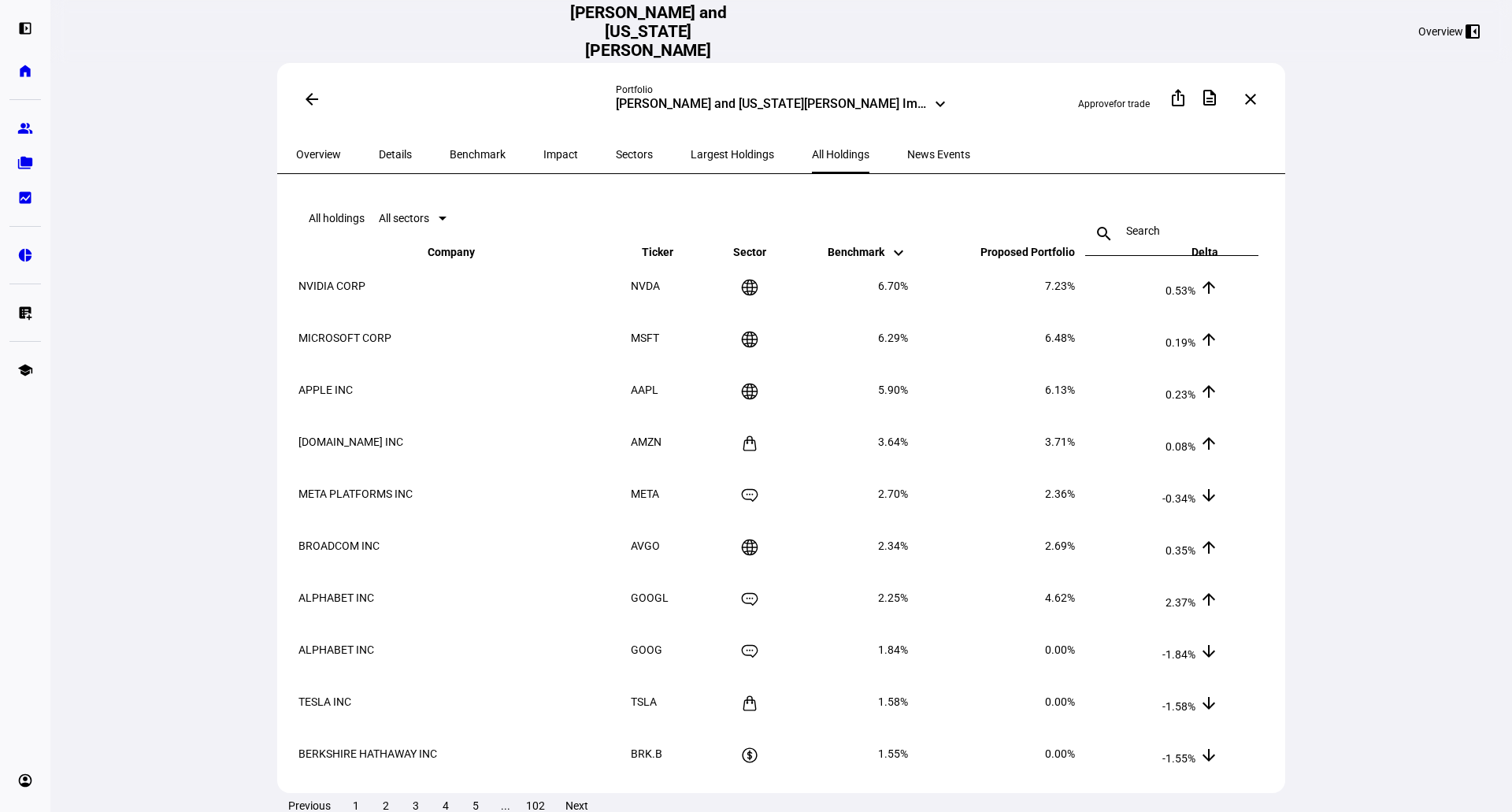
click at [907, 159] on span "News Events" at bounding box center [939, 155] width 63 height 38
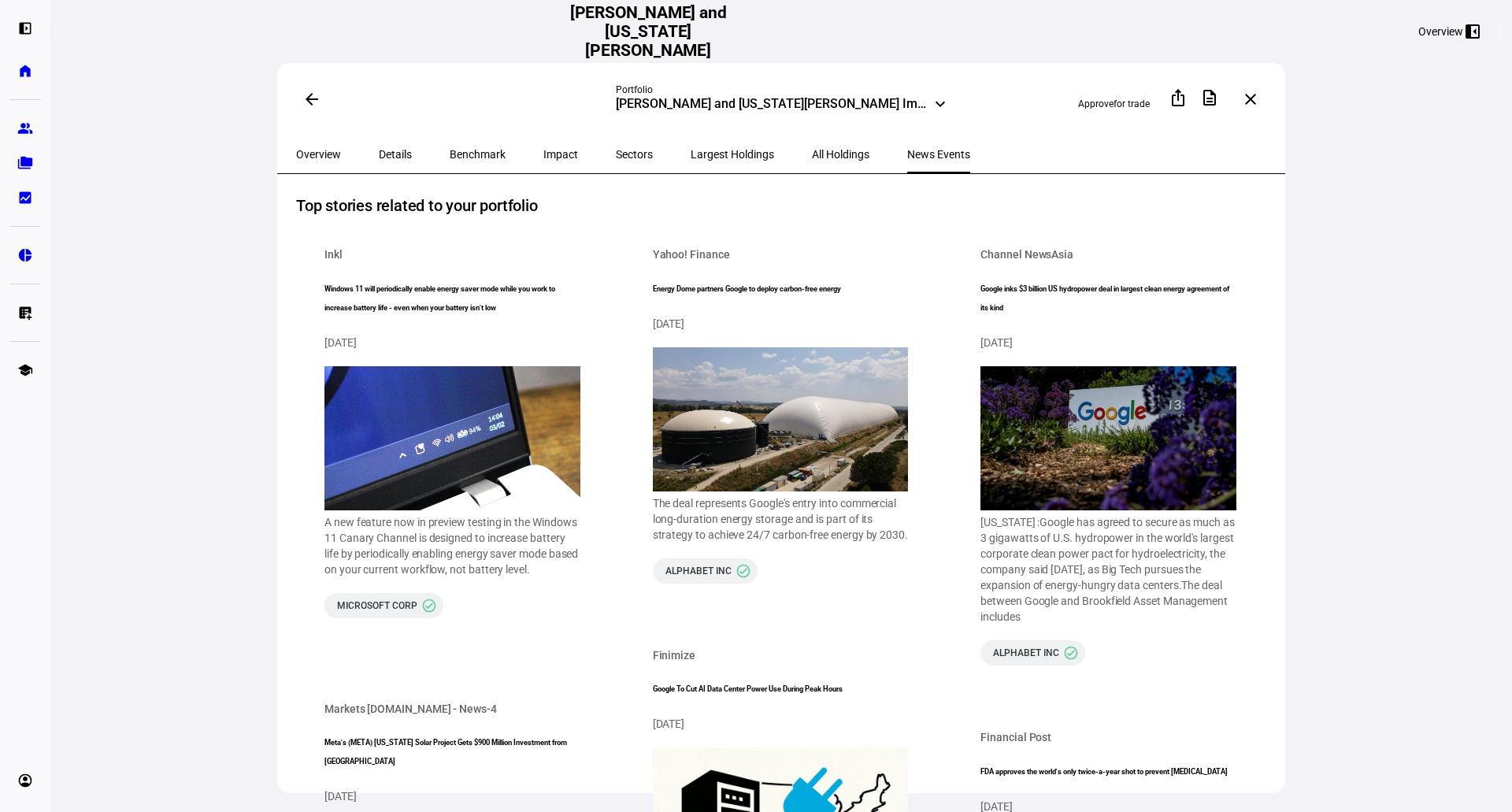
click at [313, 149] on span "Overview" at bounding box center [318, 154] width 45 height 11
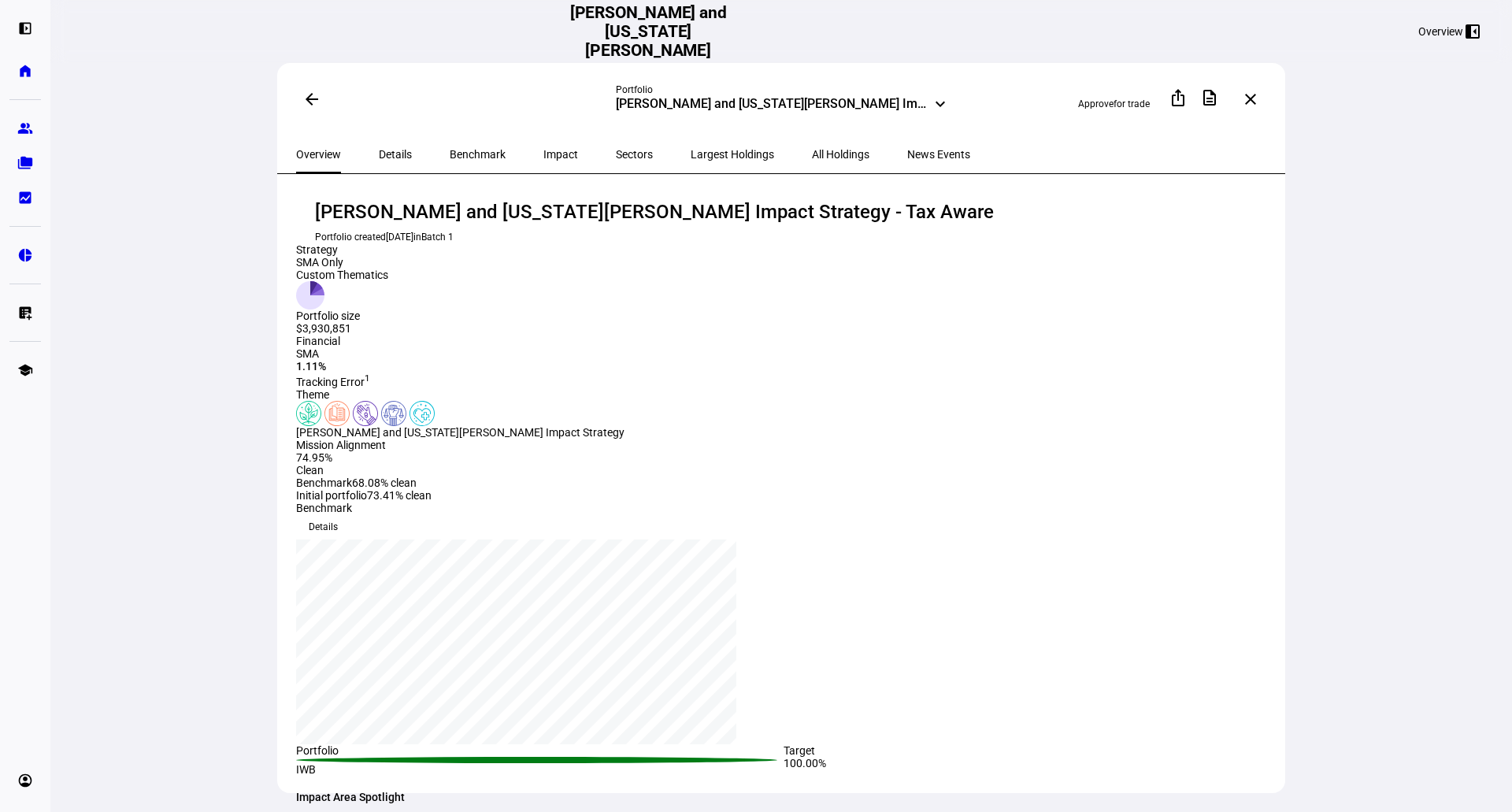
click at [298, 94] on span at bounding box center [312, 99] width 38 height 38
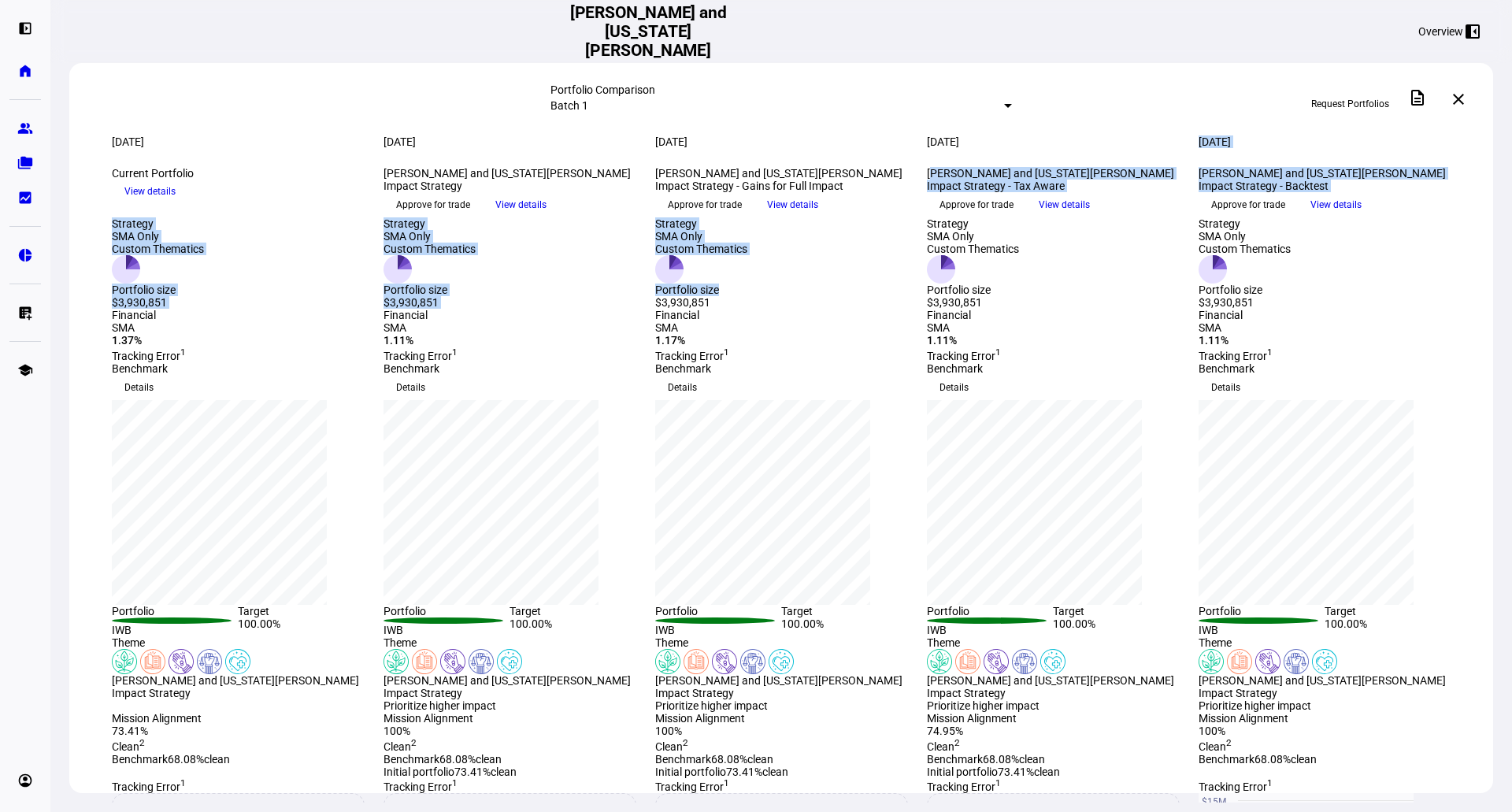
drag, startPoint x: 915, startPoint y: 218, endPoint x: 988, endPoint y: 348, distance: 149.1
click at [908, 413] on div "[DATE] more_vert Current Portfolio keyboard_arrow_down View details [DATE] more…" at bounding box center [781, 674] width 1424 height 1077
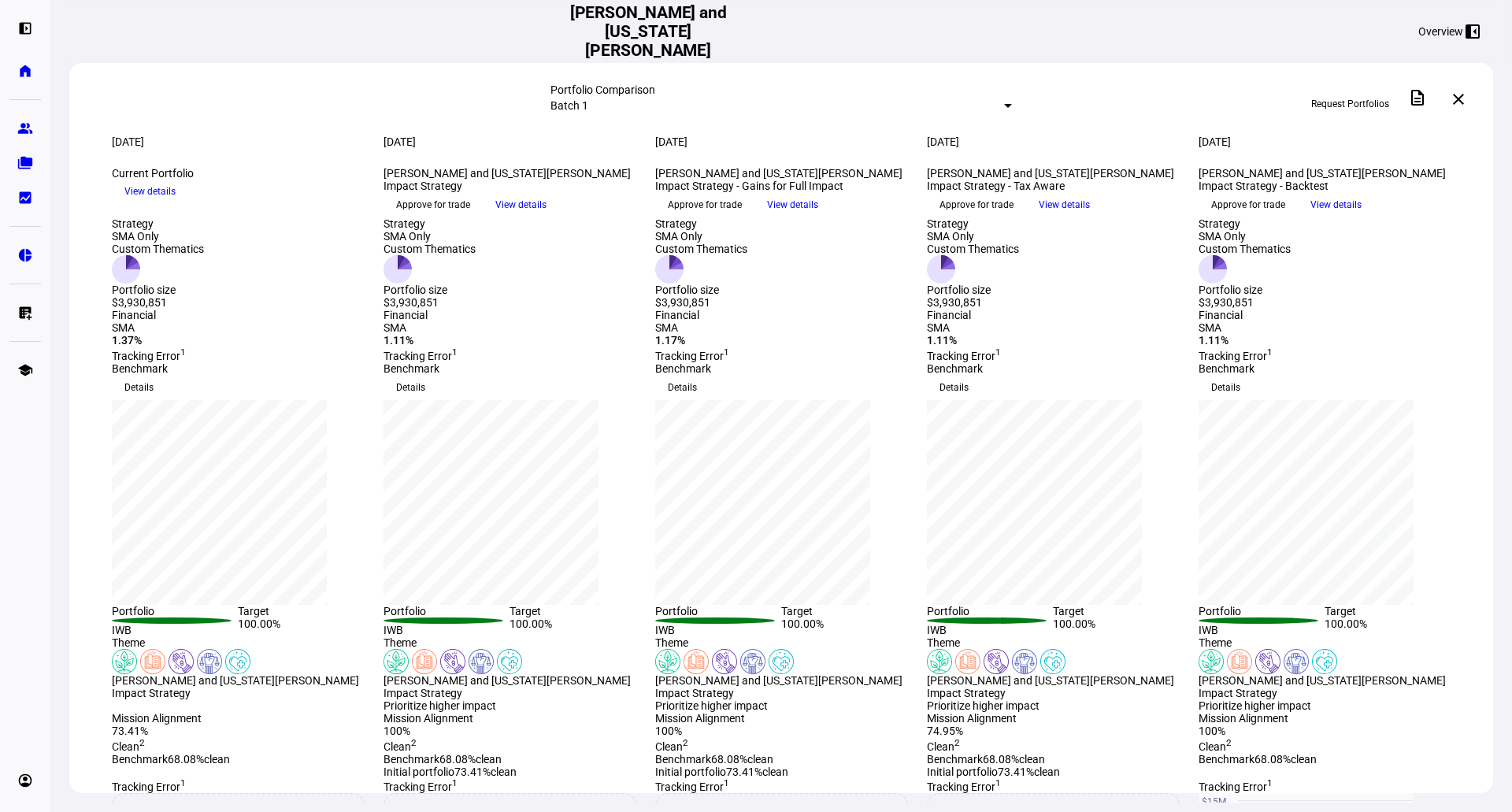
click at [979, 255] on div "Custom Thematics" at bounding box center [973, 249] width 92 height 12
drag, startPoint x: 1036, startPoint y: 421, endPoint x: 927, endPoint y: 339, distance: 136.4
click at [927, 309] on div "Strategy SMA Only Custom Thematics Portfolio size $3,930,851" at bounding box center [1053, 263] width 253 height 91
click at [929, 309] on div "Strategy SMA Only Custom Thematics Portfolio size $3,930,851" at bounding box center [1053, 263] width 253 height 91
click at [1434, 93] on span at bounding box center [1418, 98] width 38 height 38
